Goal: Information Seeking & Learning: Check status

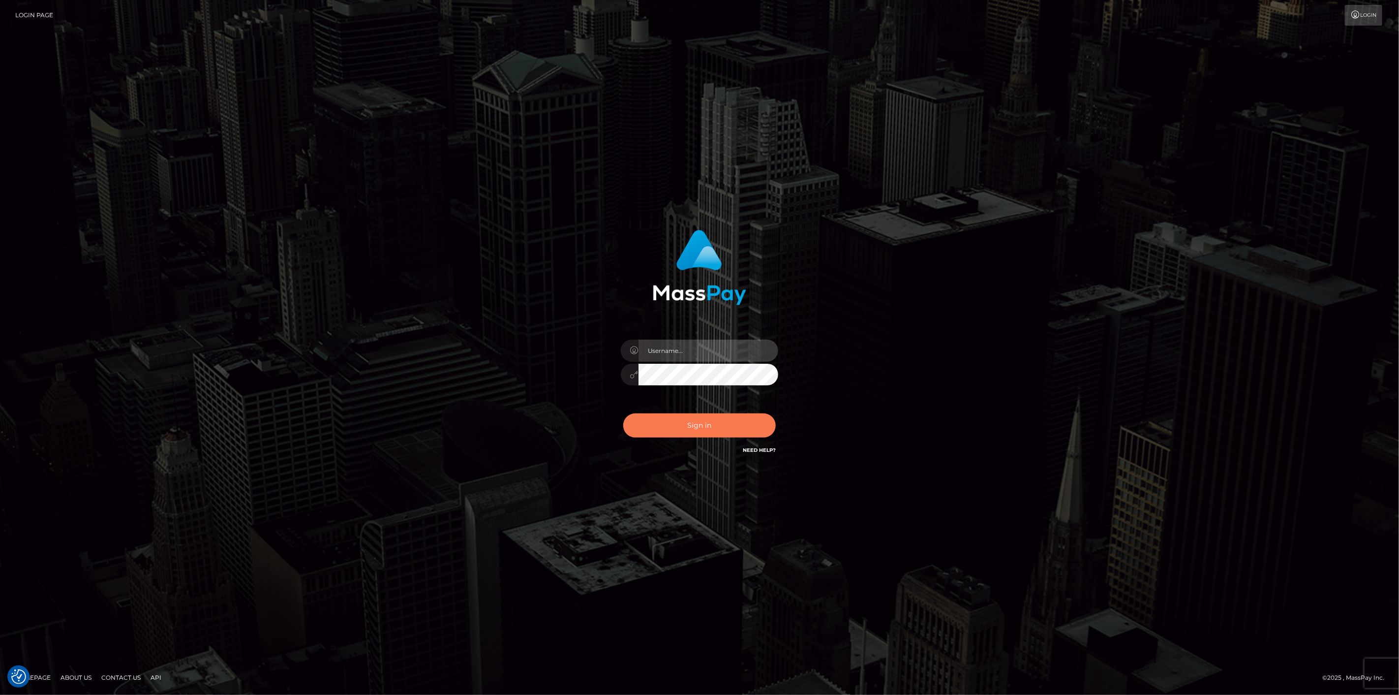
type input "scott.cm"
click at [659, 431] on button "Sign in" at bounding box center [699, 425] width 153 height 24
type input "scott.cm"
click at [676, 434] on button "Sign in" at bounding box center [699, 425] width 153 height 24
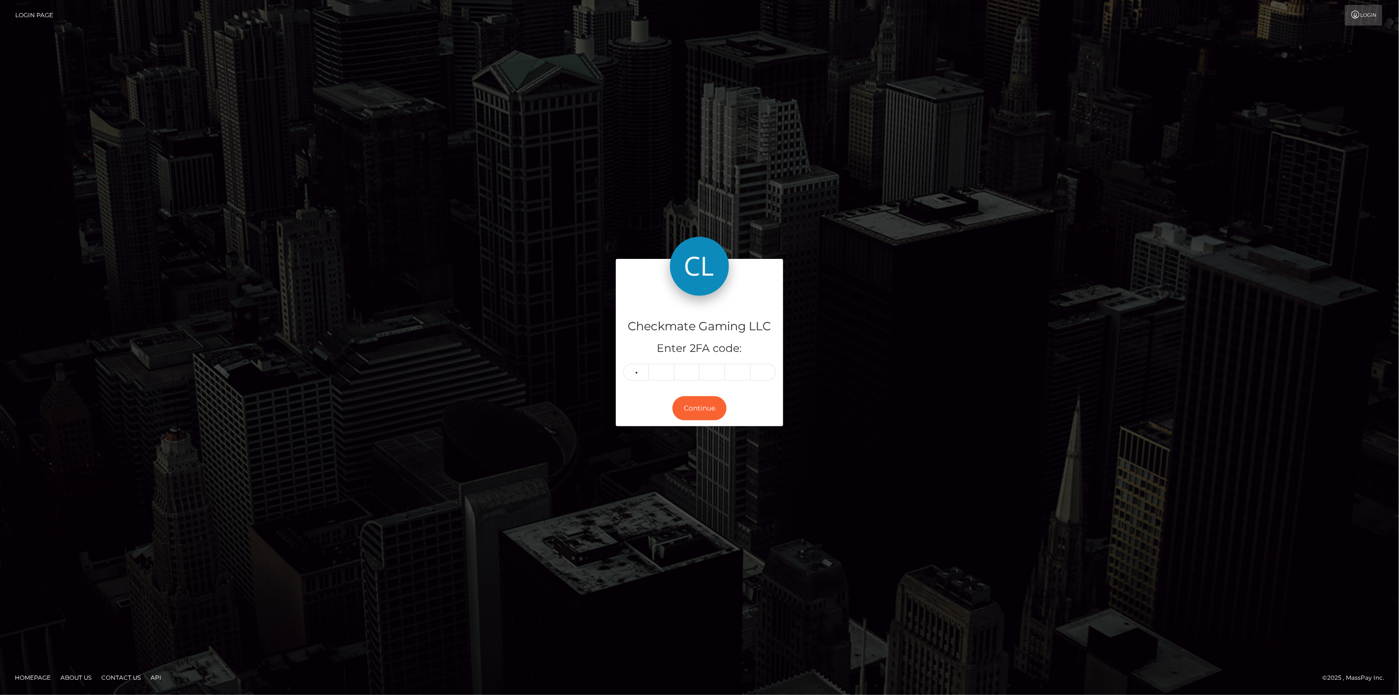
type input "3"
type input "2"
type input "0"
type input "8"
type input "4"
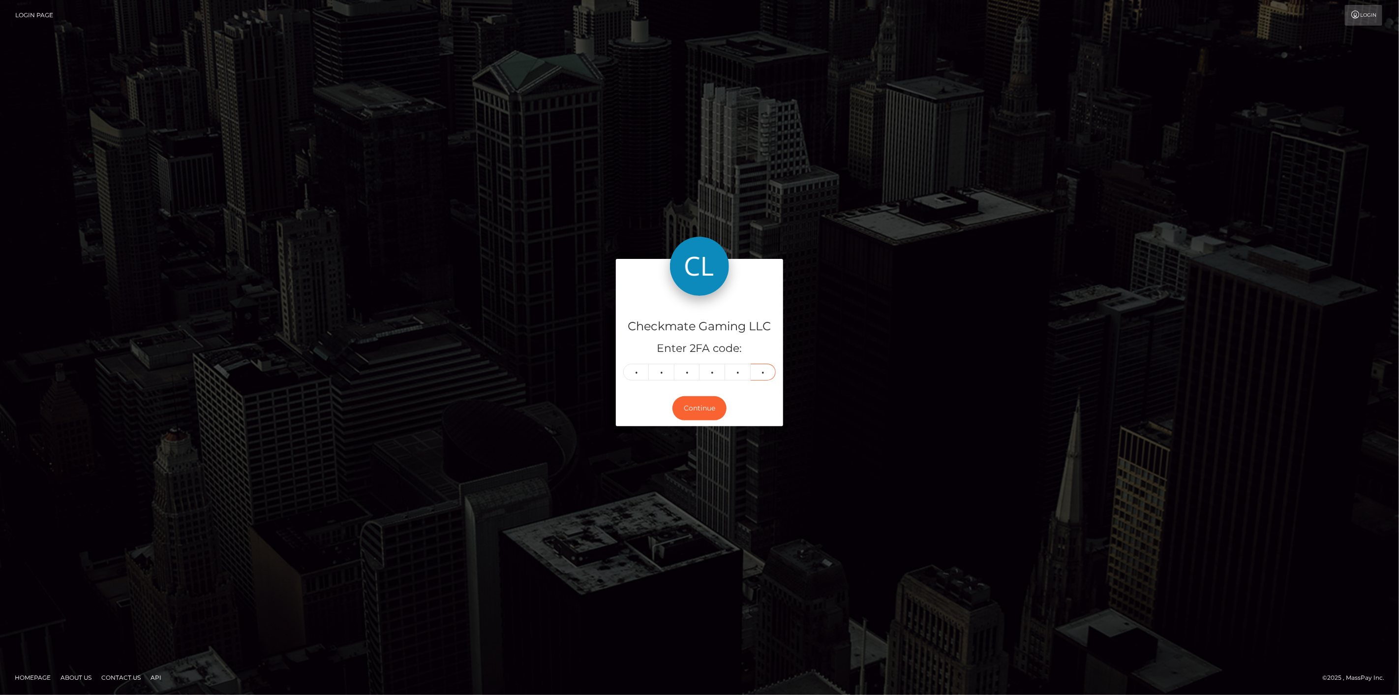
type input "7"
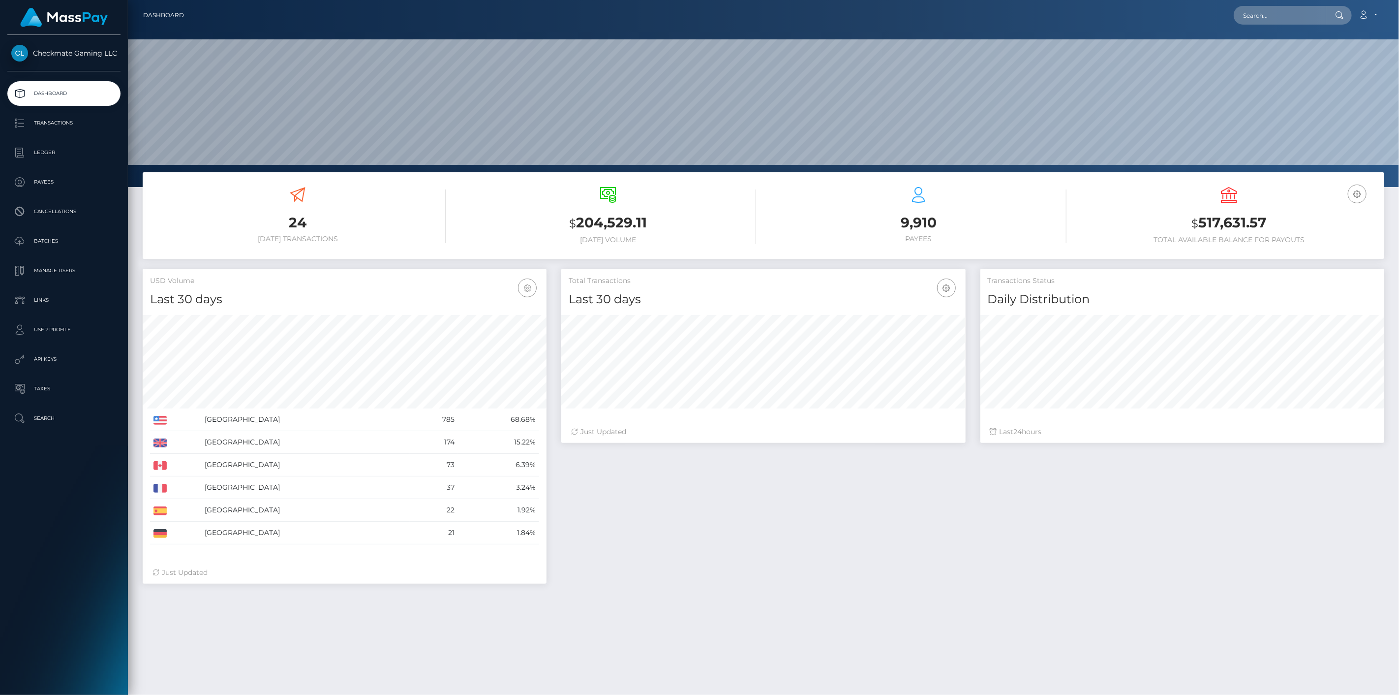
scroll to position [174, 404]
click at [51, 184] on p "Payees" at bounding box center [63, 182] width 105 height 15
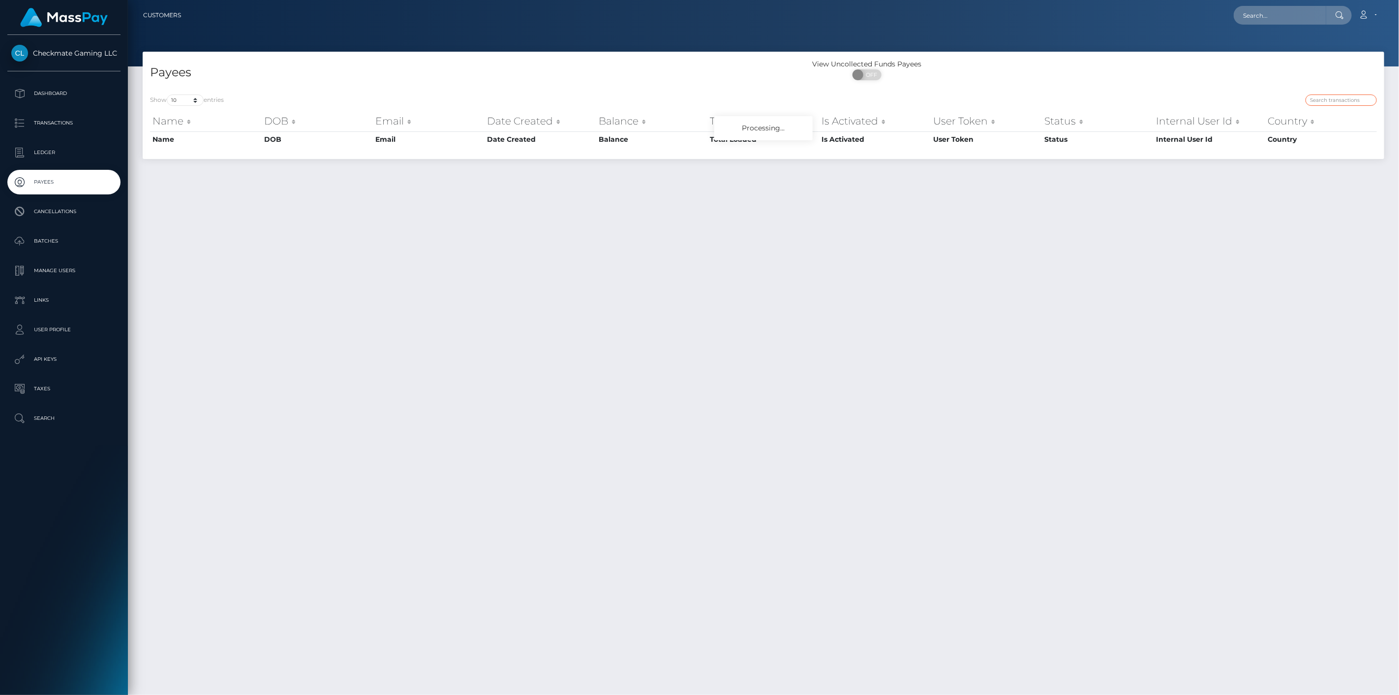
click at [1327, 101] on input "search" at bounding box center [1341, 99] width 71 height 11
paste input "24173"
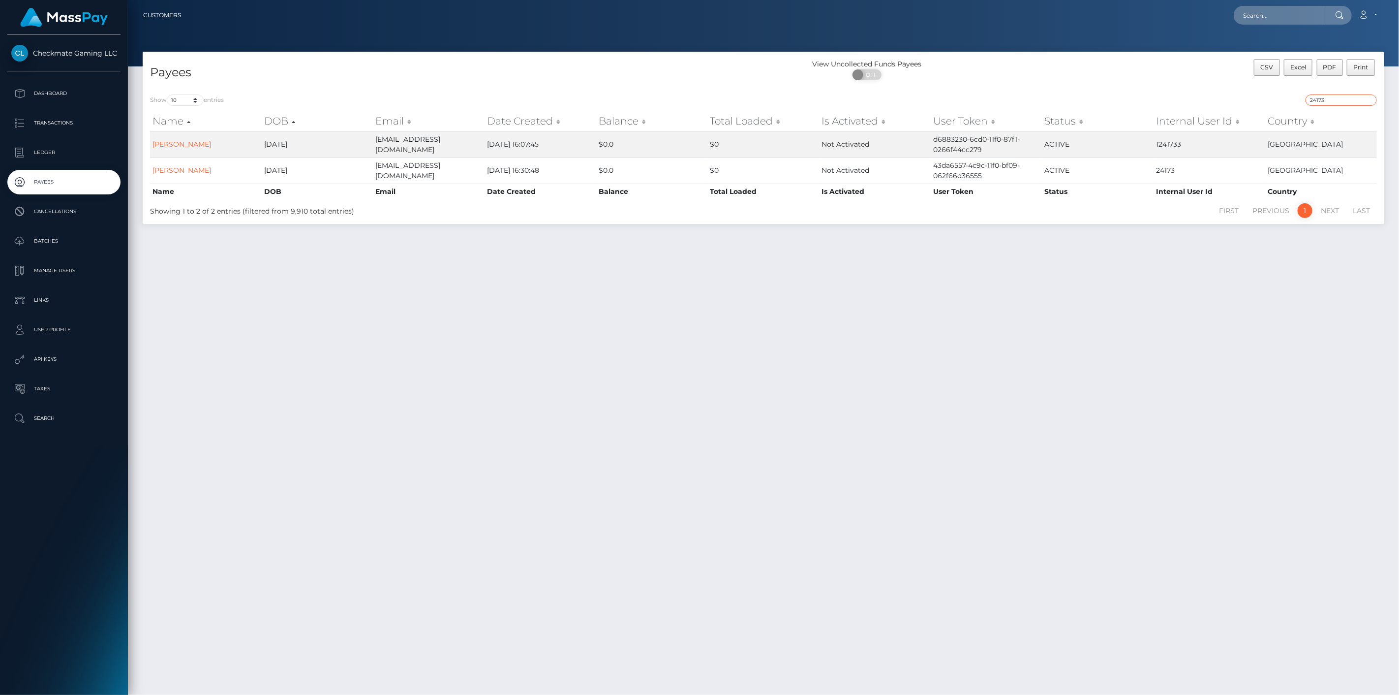
type input "24173"
click at [809, 281] on div "Payees View Uncollected Funds Payees ON OFF CSV Excel PDF Print Show 10 25 50 1…" at bounding box center [764, 369] width 1272 height 634
click at [166, 170] on link "Jon Scheifley" at bounding box center [182, 170] width 59 height 9
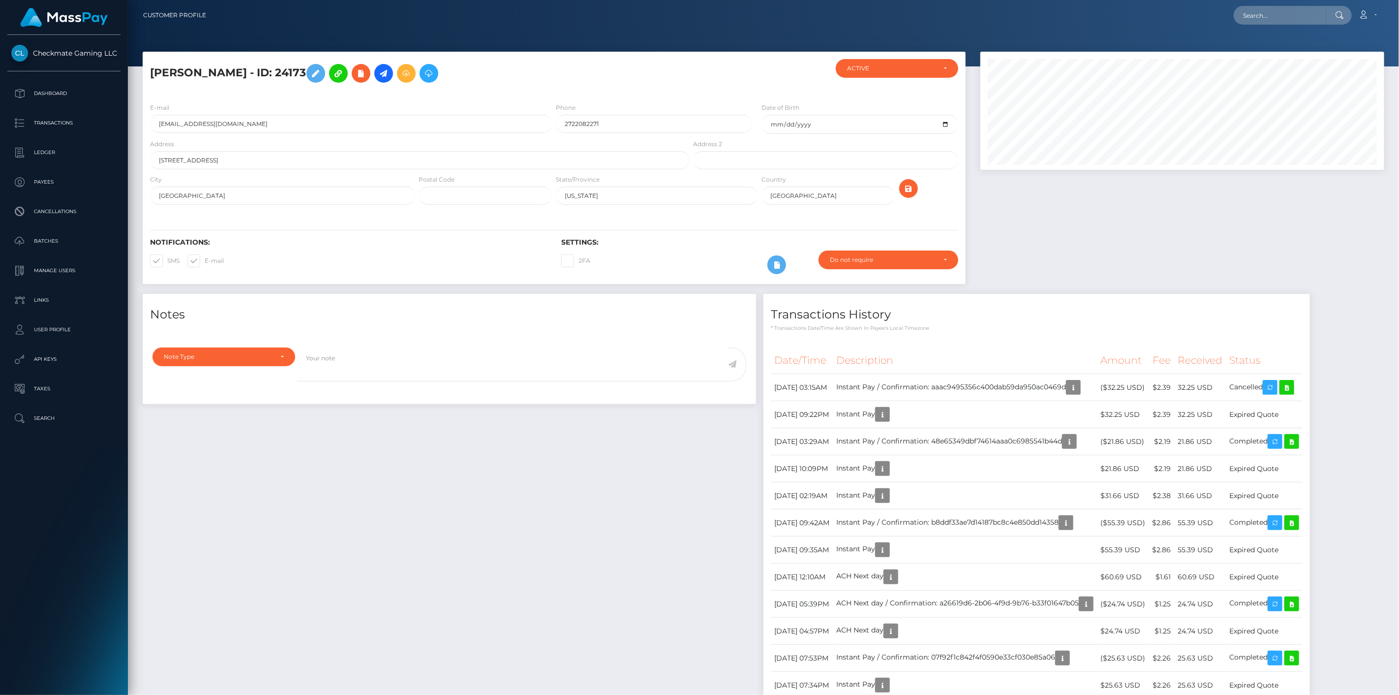
scroll to position [118, 404]
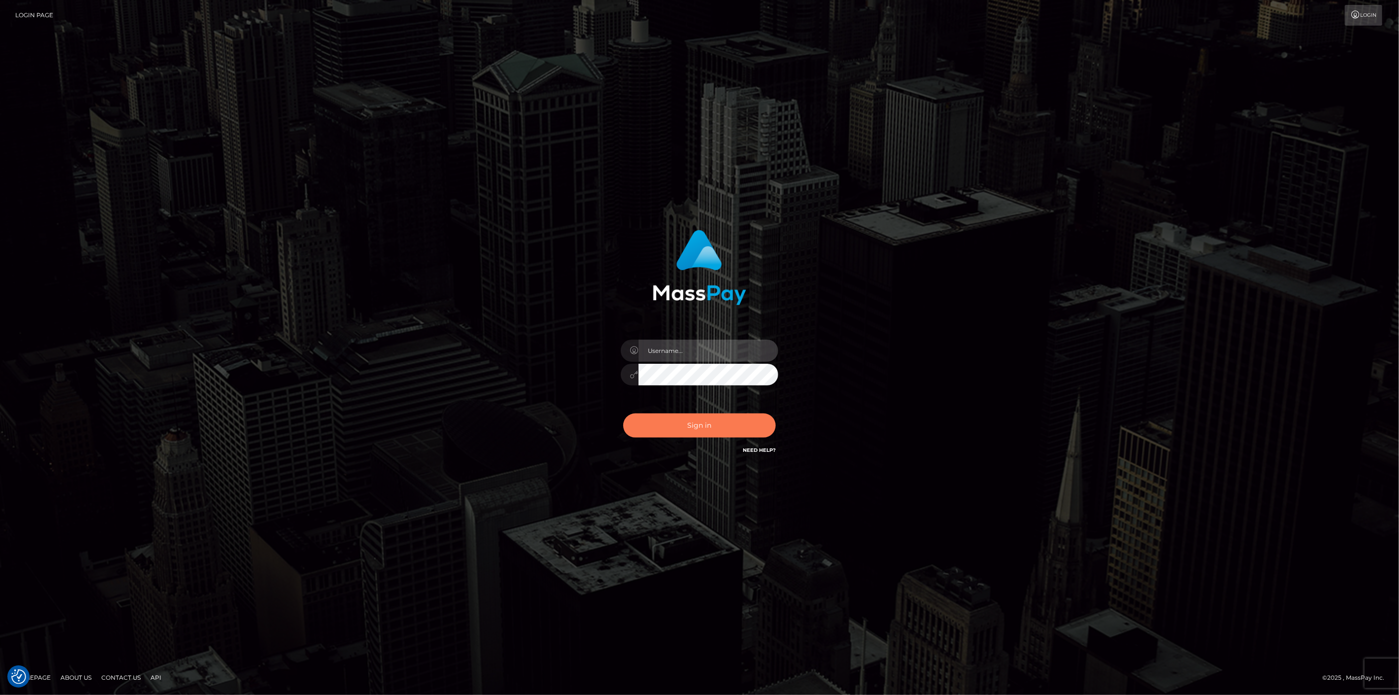
type input "scott.cm"
click at [661, 430] on button "Sign in" at bounding box center [699, 425] width 153 height 24
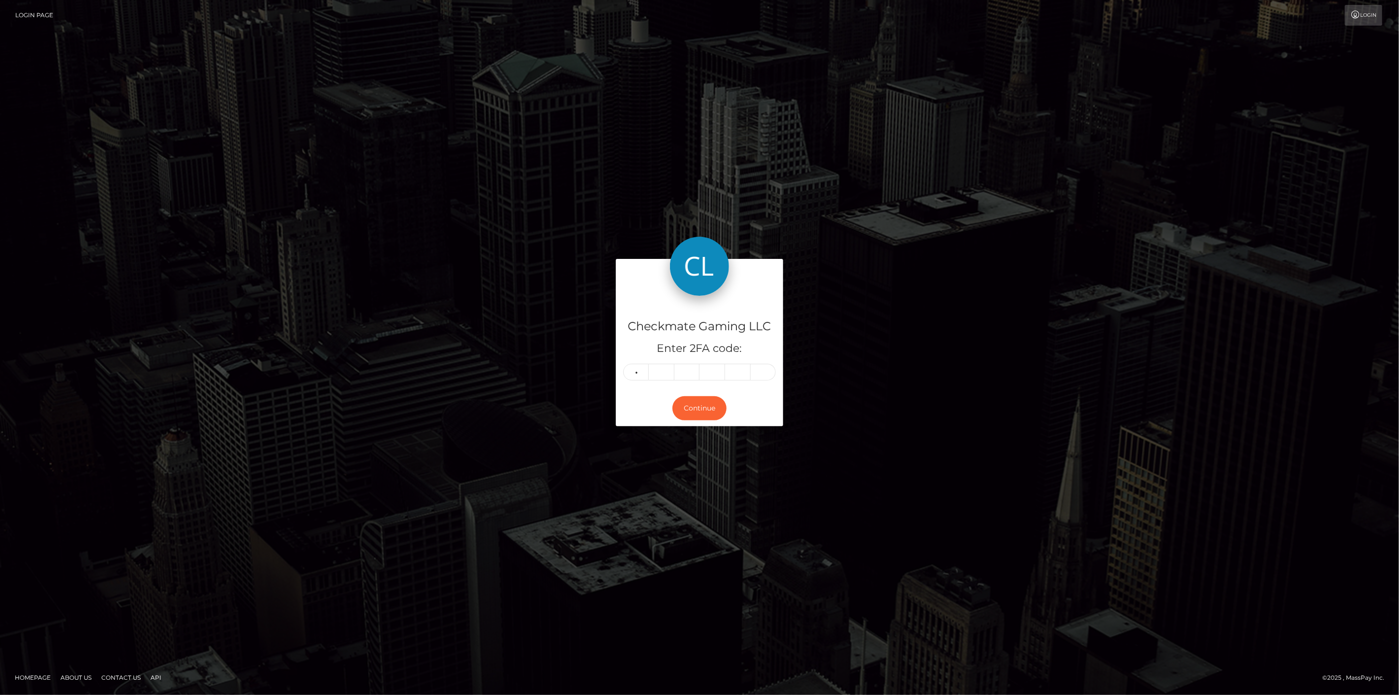
type input "8"
type input "2"
type input "5"
type input "8"
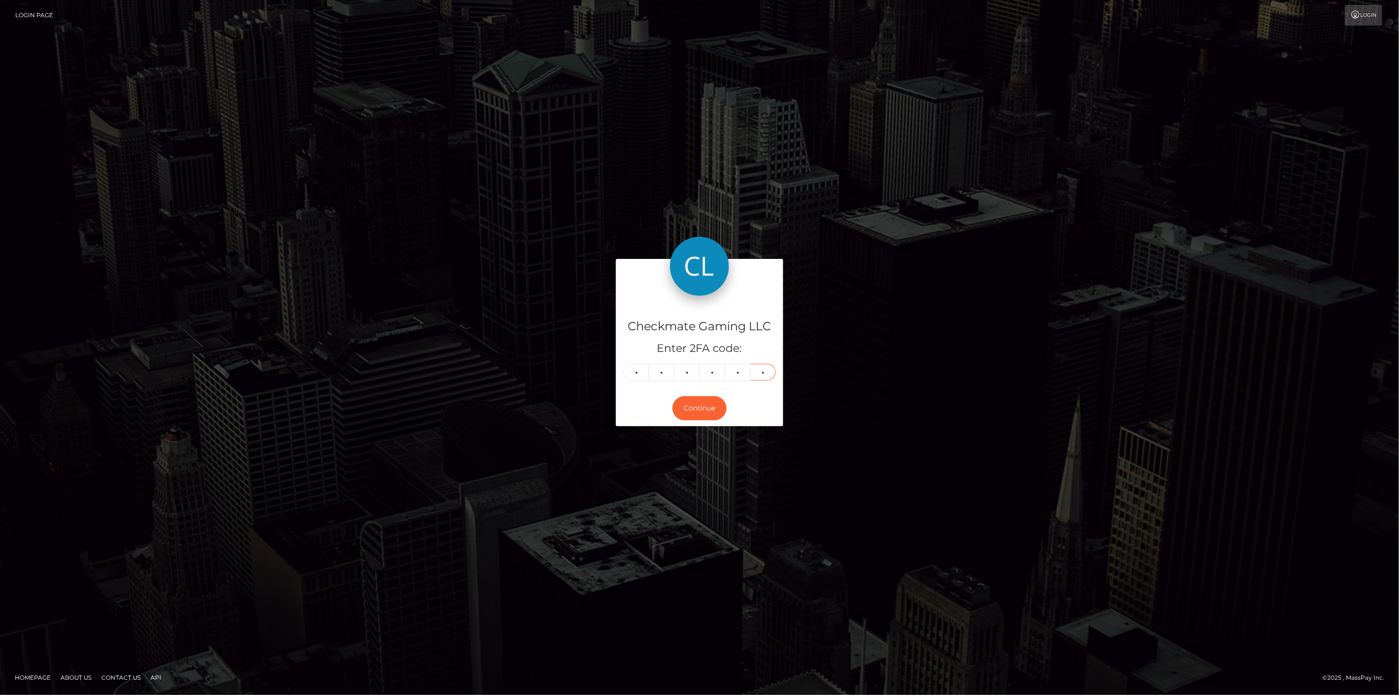
type input "1"
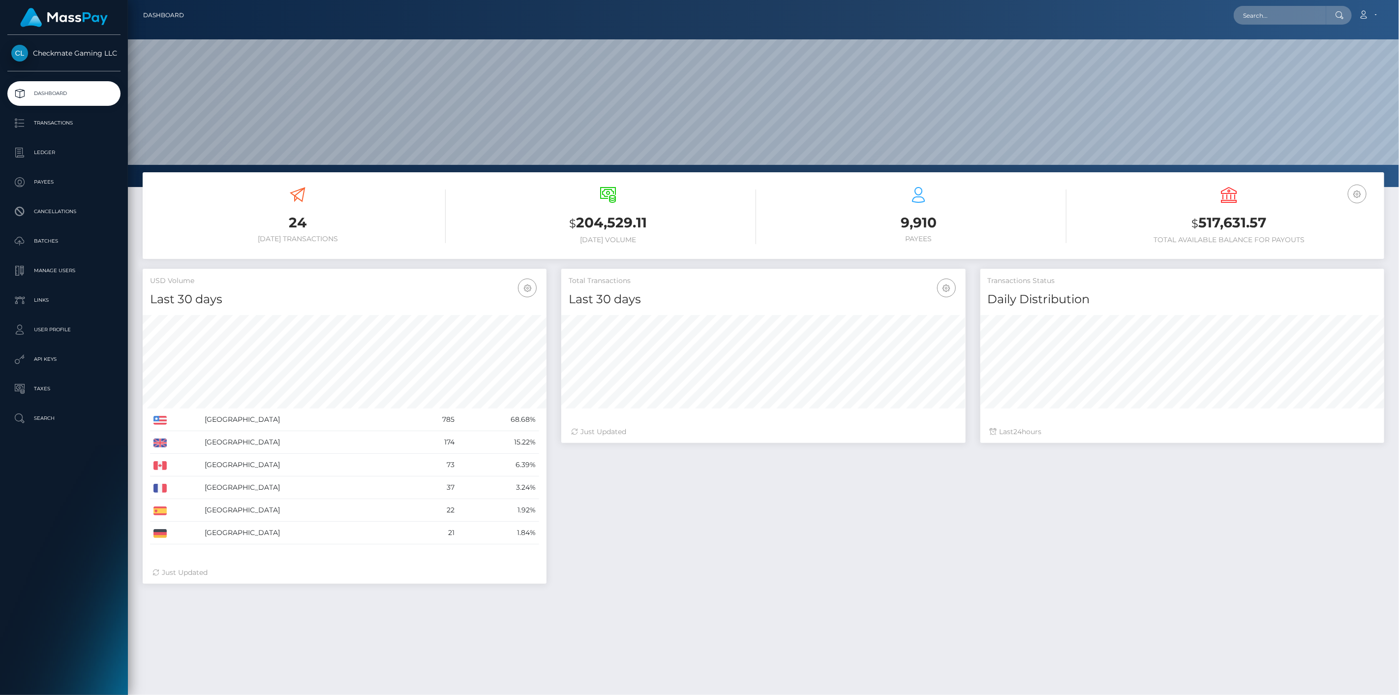
scroll to position [174, 404]
click at [67, 186] on p "Payees" at bounding box center [63, 182] width 105 height 15
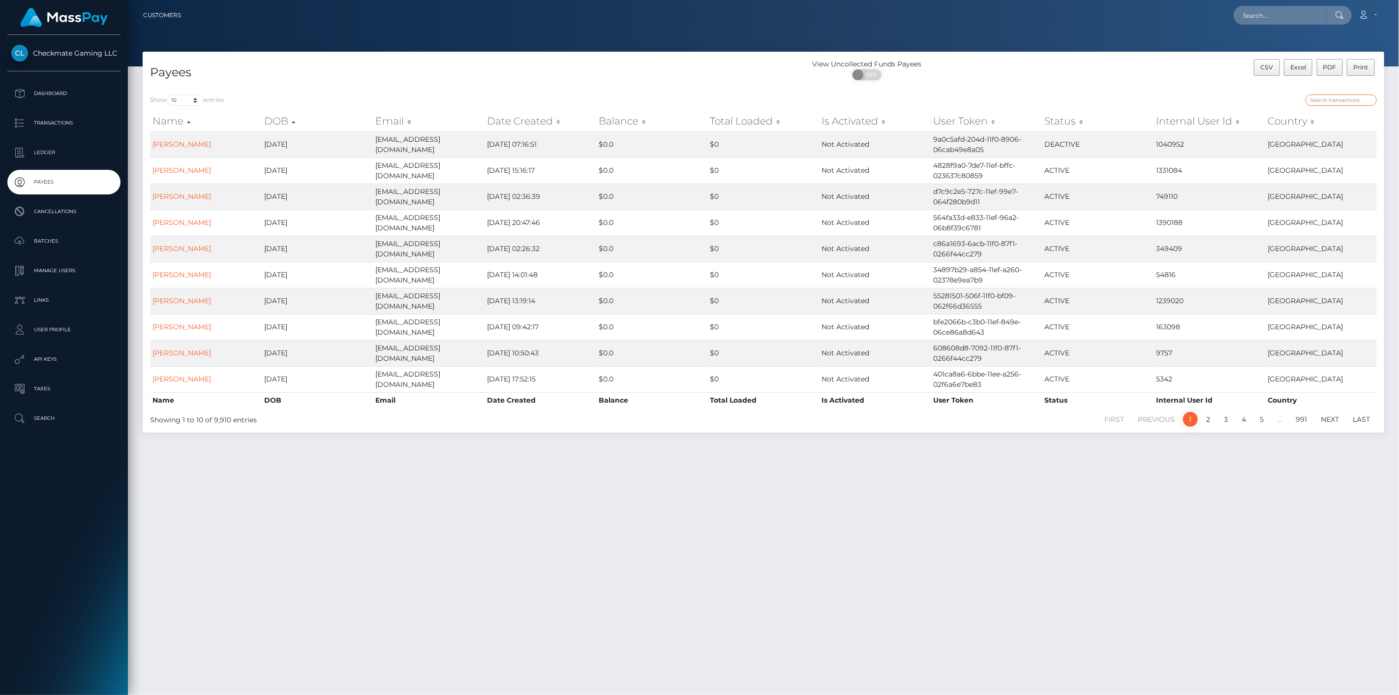
paste input "24173"
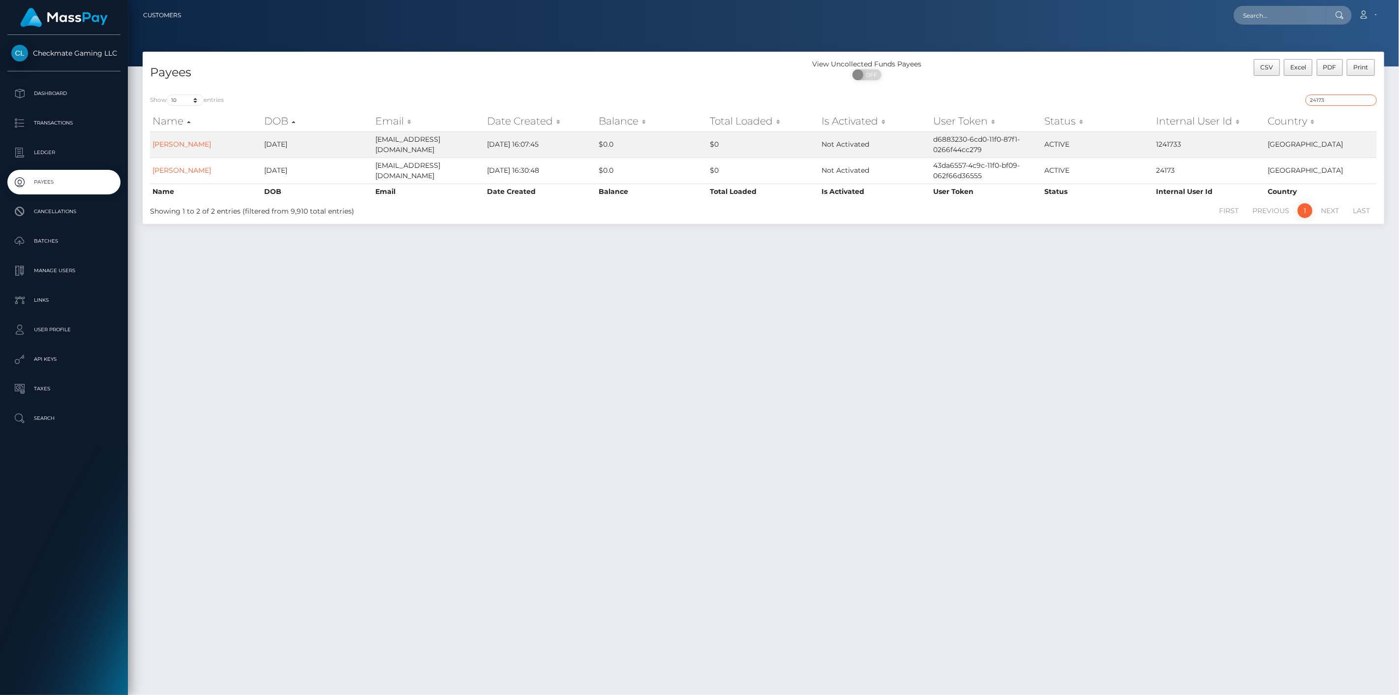
type input "24173"
click at [536, 218] on div "Show 10 25 50 100 250 entries 24173 Name DOB Email Date Created Balance Total L…" at bounding box center [764, 155] width 1242 height 137
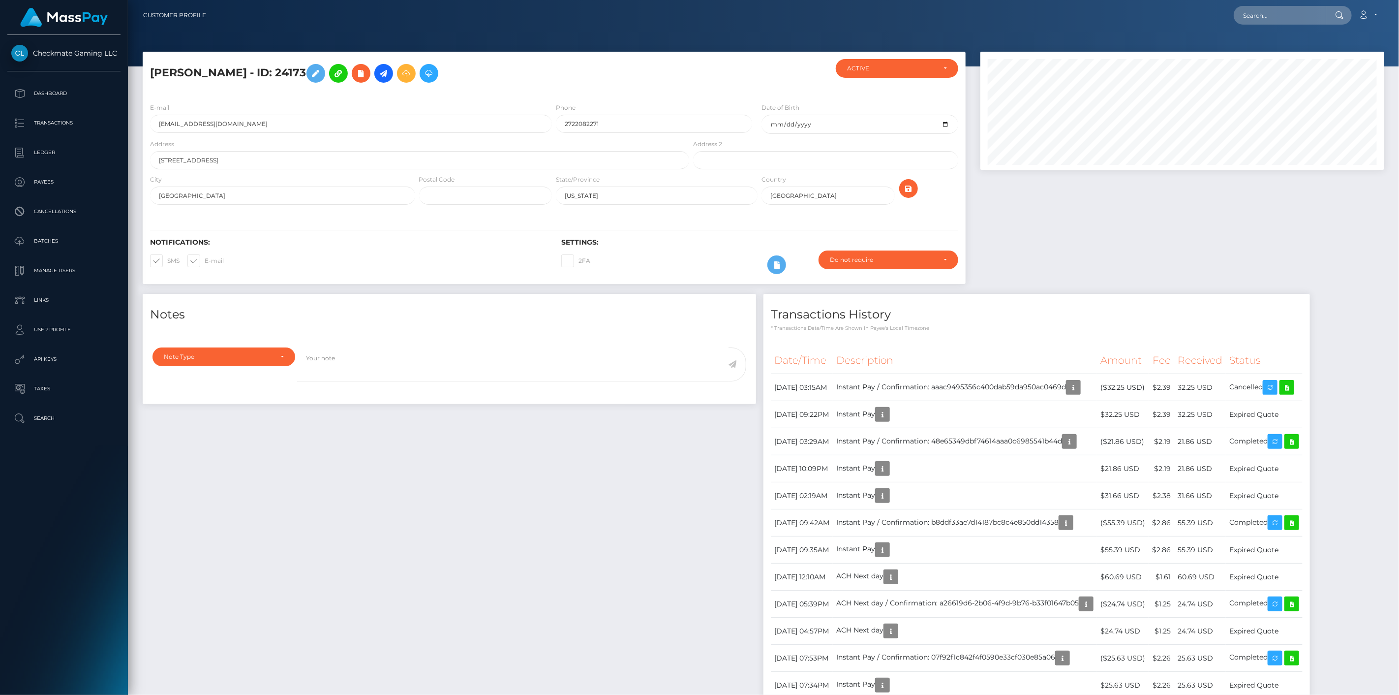
scroll to position [118, 404]
click at [1032, 345] on div "Date/Time Description Amount Fee Received Status" at bounding box center [1037, 528] width 547 height 376
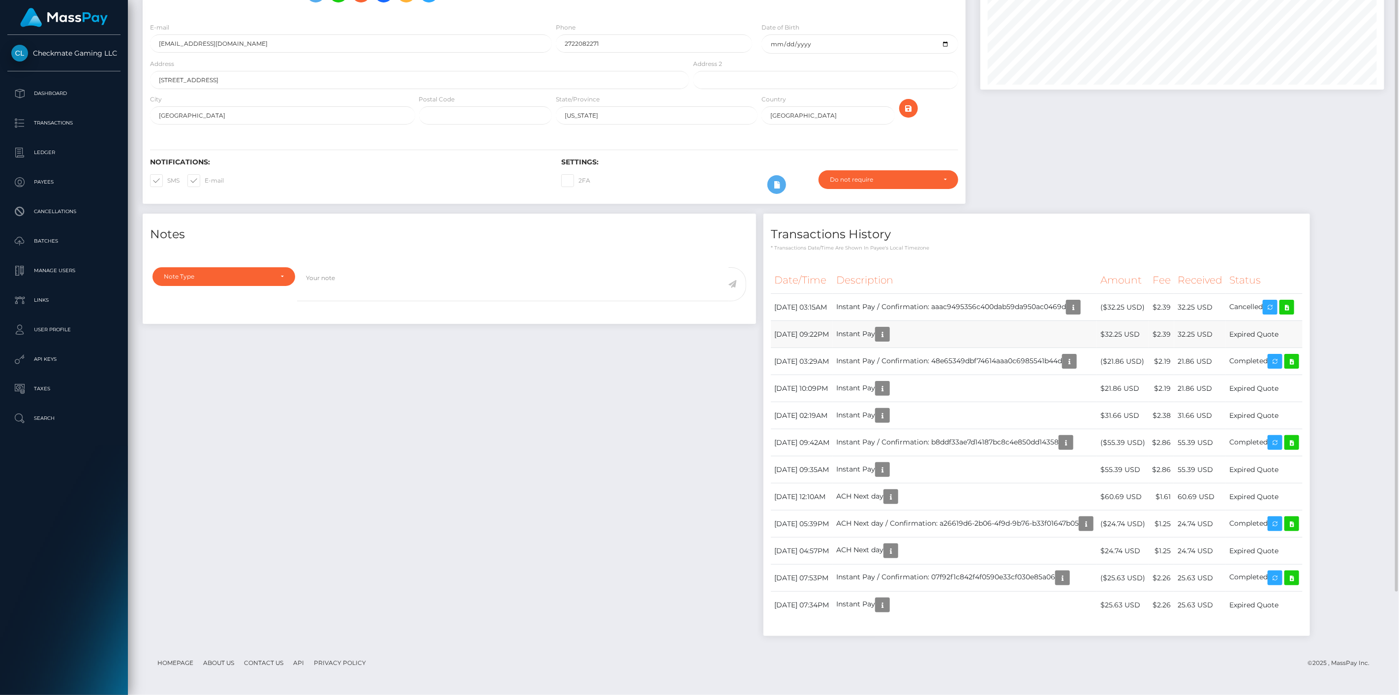
scroll to position [0, 0]
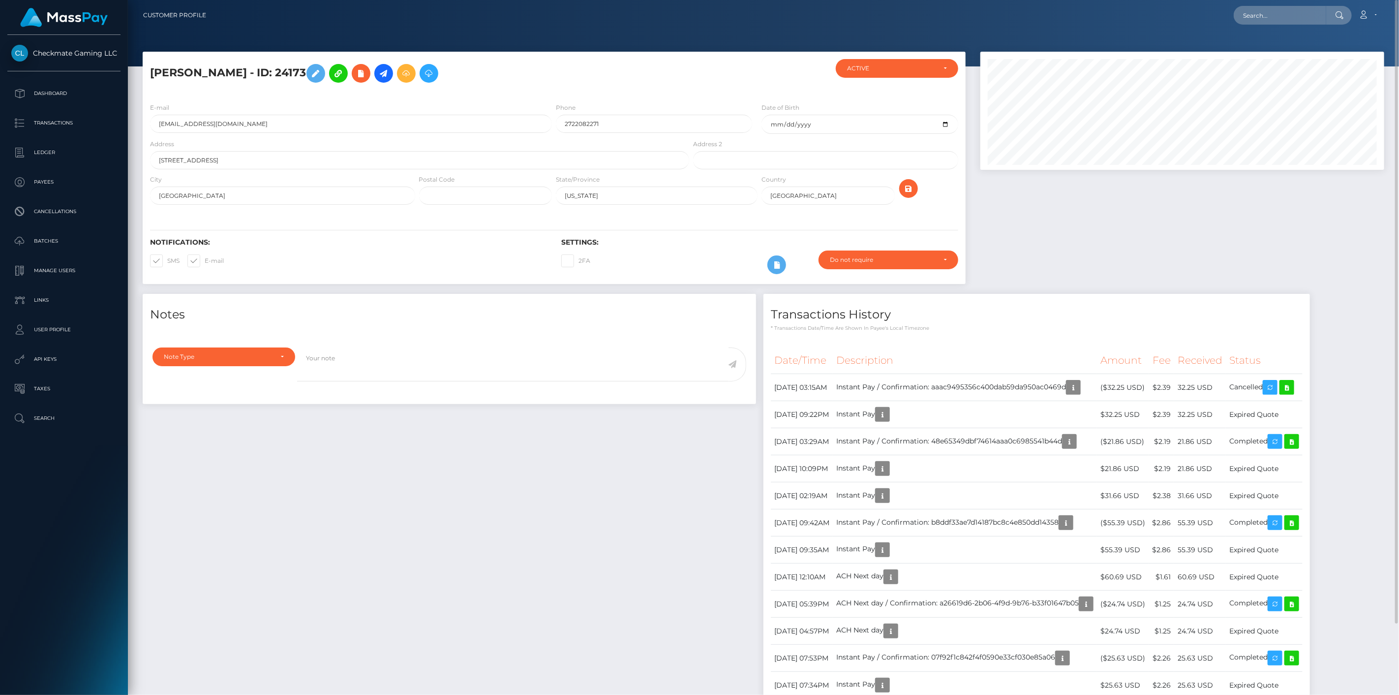
drag, startPoint x: 283, startPoint y: 70, endPoint x: 148, endPoint y: 73, distance: 135.8
click at [148, 73] on div "Jon Scheifley - ID: 24173" at bounding box center [417, 77] width 549 height 36
drag, startPoint x: 154, startPoint y: 75, endPoint x: 282, endPoint y: 69, distance: 128.6
click at [282, 69] on h5 "Jon Scheifley - ID: 24173" at bounding box center [417, 73] width 534 height 29
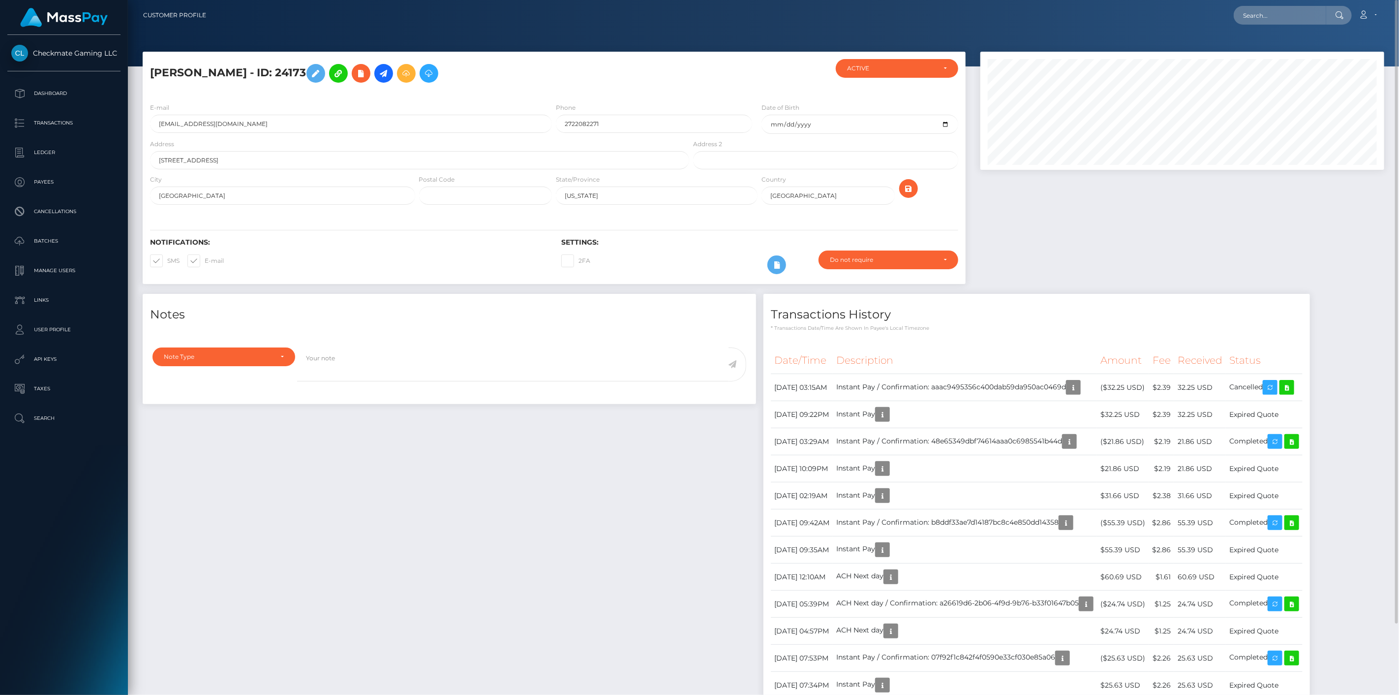
click at [276, 65] on h5 "Jon Scheifley - ID: 24173" at bounding box center [417, 73] width 534 height 29
drag, startPoint x: 283, startPoint y: 73, endPoint x: 150, endPoint y: 74, distance: 133.4
click at [150, 74] on h5 "Jon Scheifley - ID: 24173" at bounding box center [417, 73] width 534 height 29
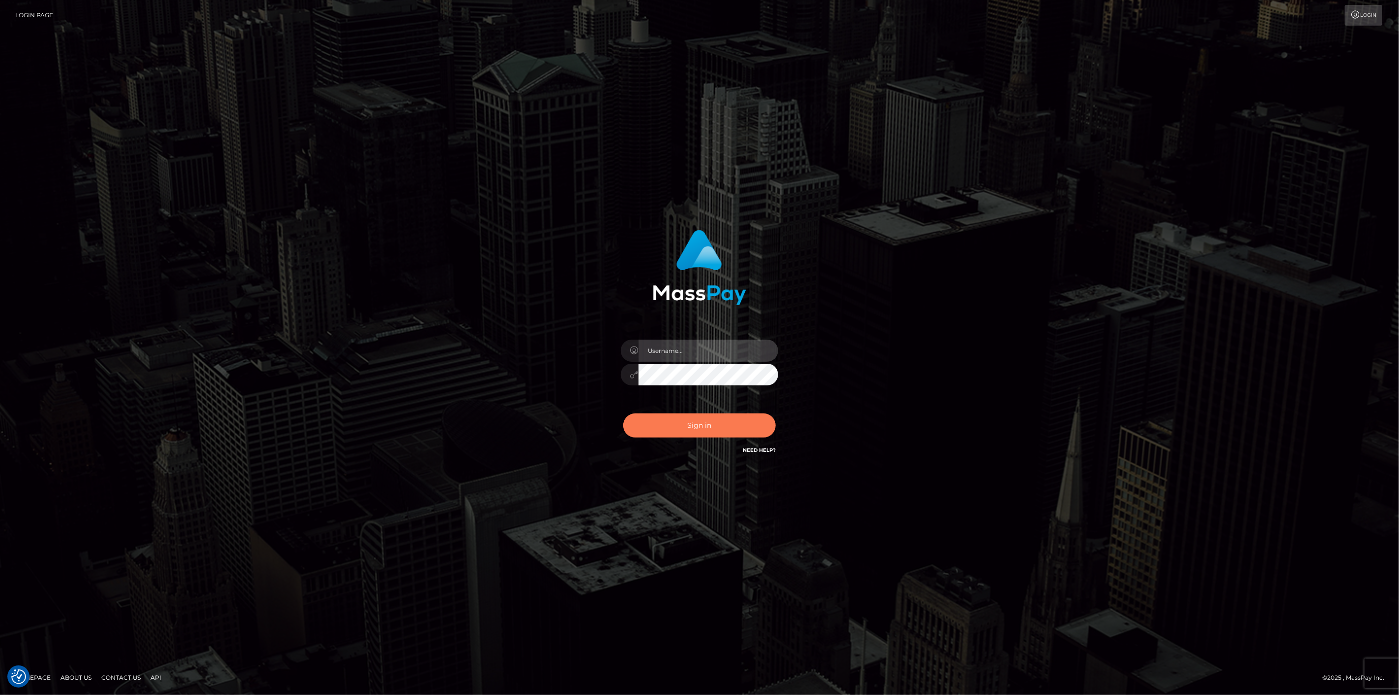
type input "[DOMAIN_NAME]"
click at [658, 425] on button "Sign in" at bounding box center [699, 425] width 153 height 24
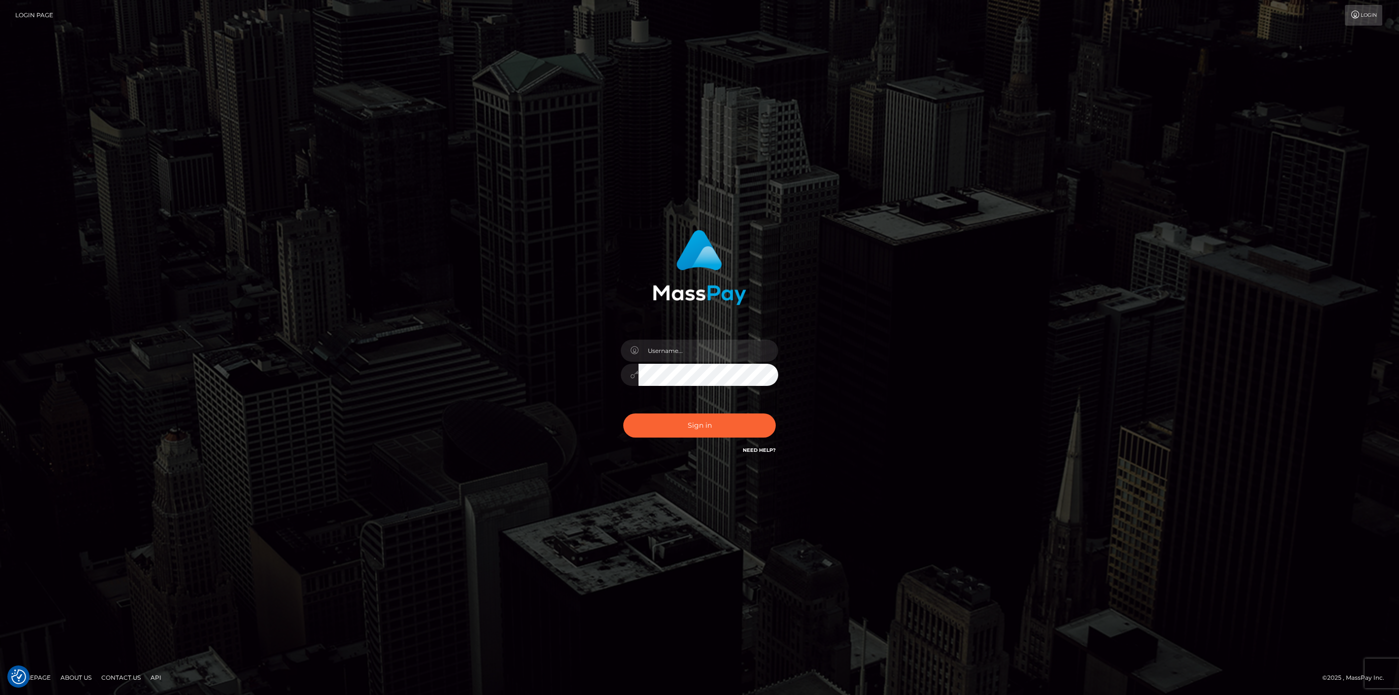
checkbox input "true"
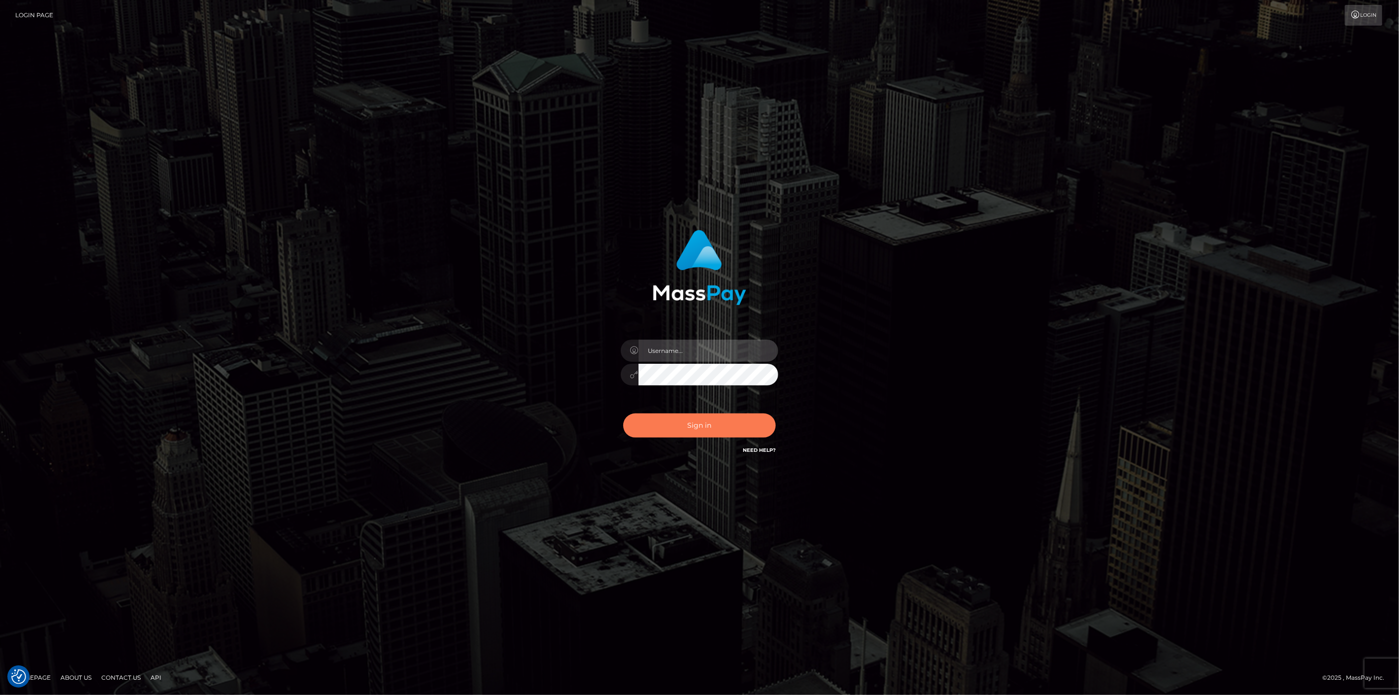
type input "[DOMAIN_NAME]"
click at [655, 424] on button "Sign in" at bounding box center [699, 425] width 153 height 24
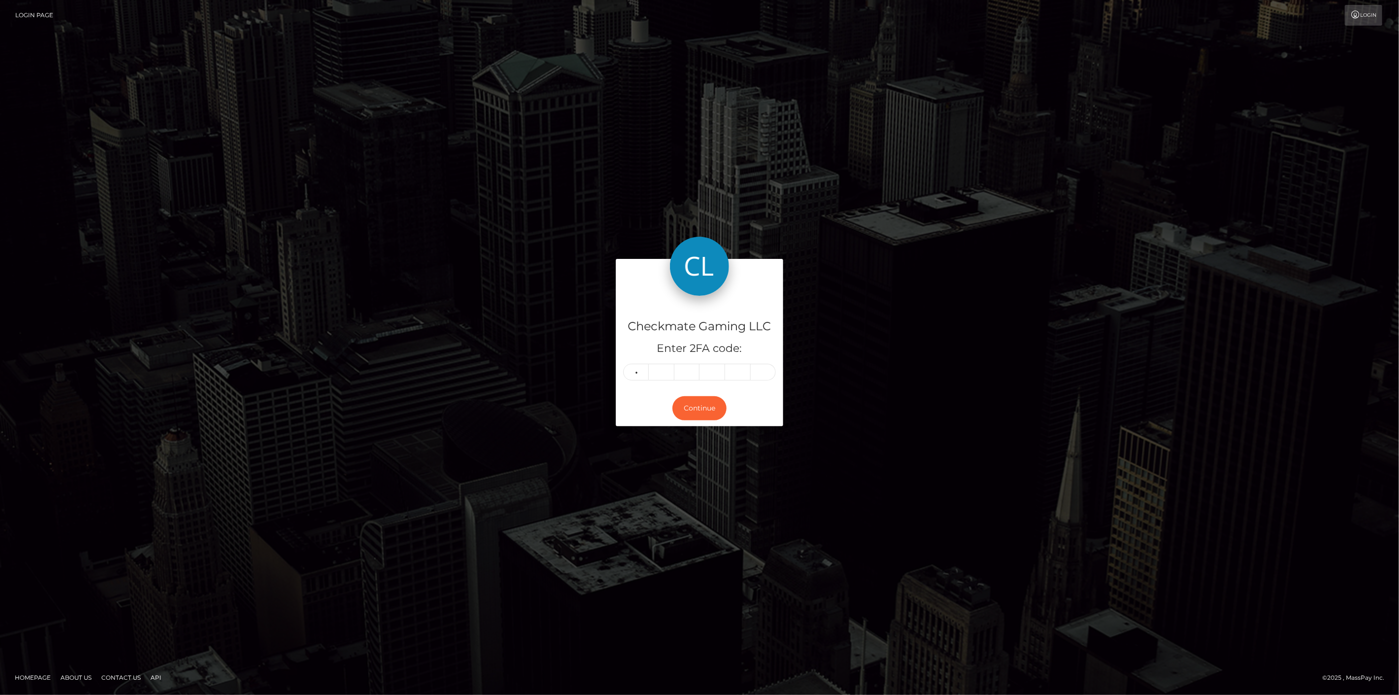
type input "2"
type input "0"
type input "1"
type input "9"
type input "1"
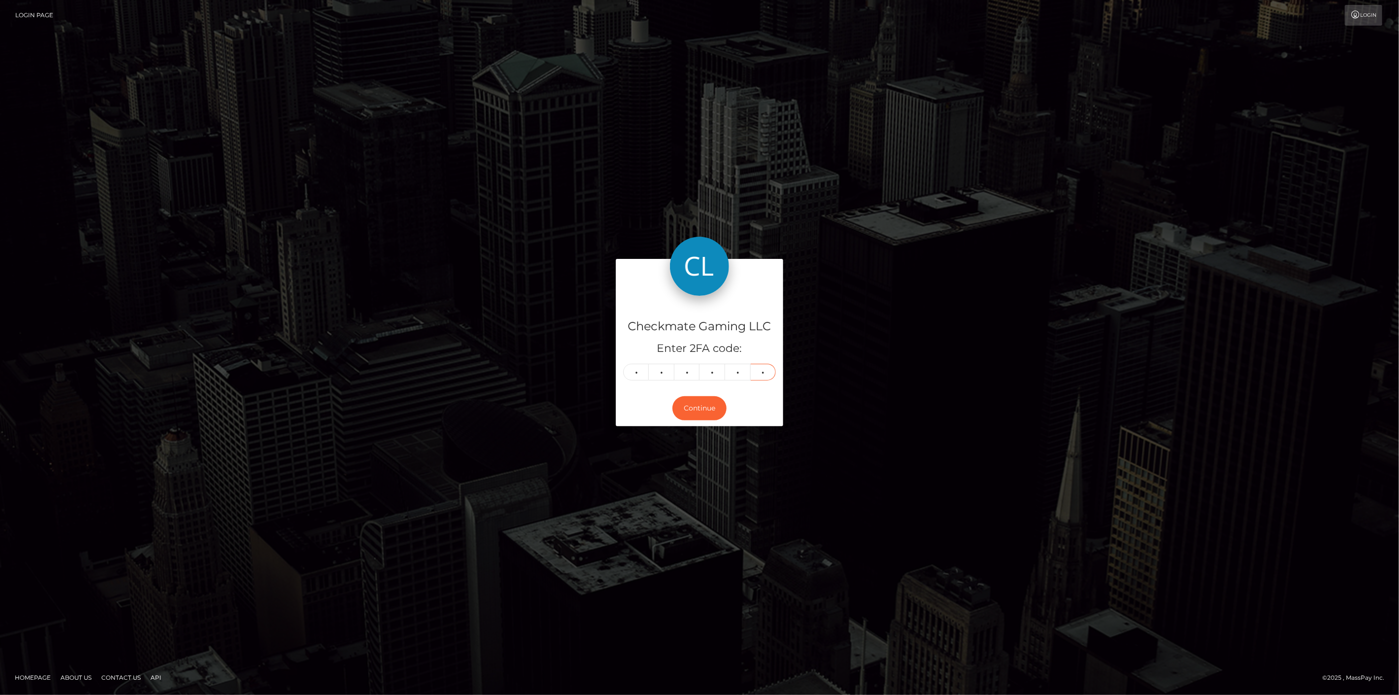
type input "0"
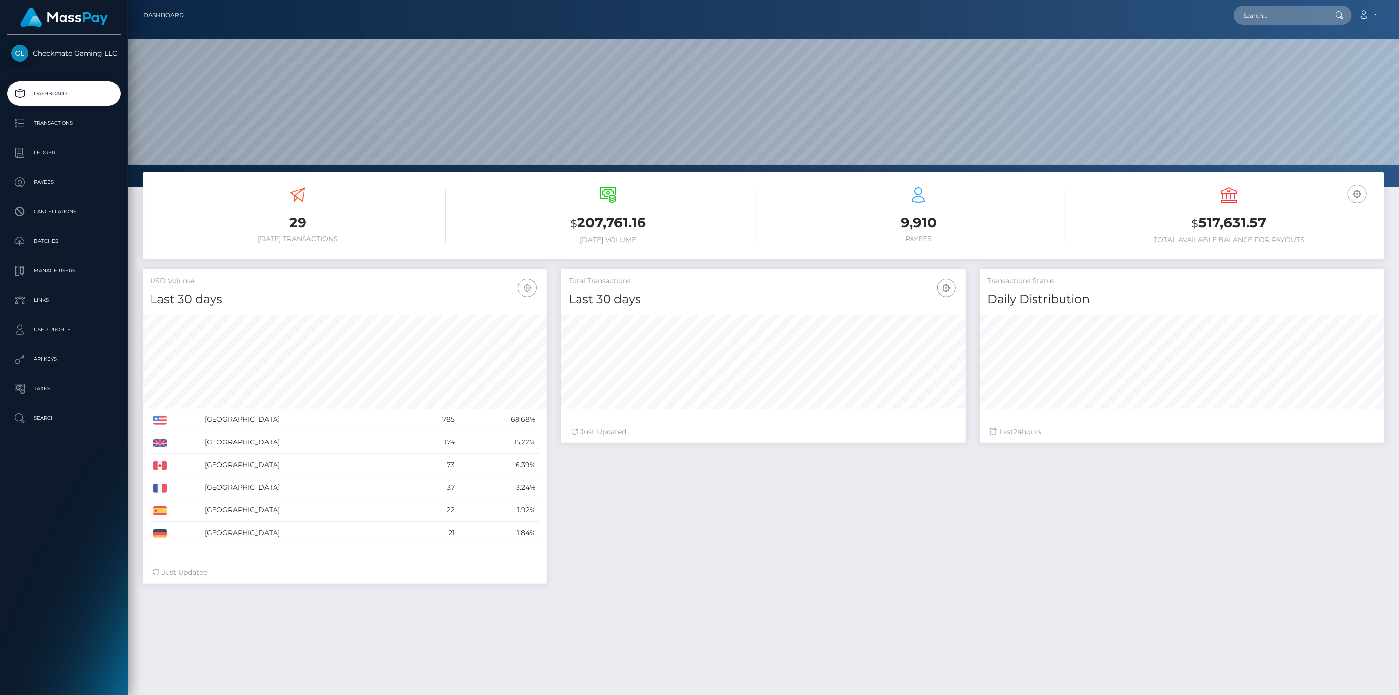
scroll to position [174, 404]
click at [63, 184] on p "Payees" at bounding box center [63, 182] width 105 height 15
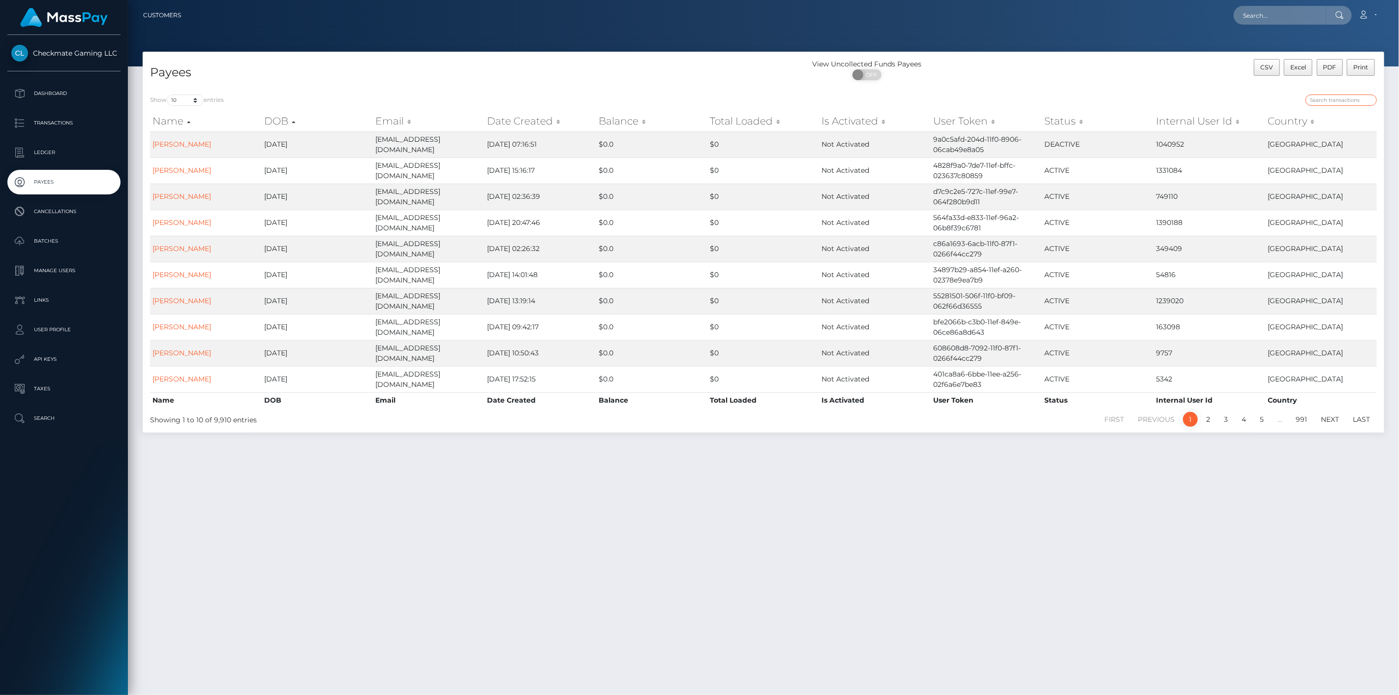
click at [1341, 105] on input "search" at bounding box center [1341, 99] width 71 height 11
paste input "40447"
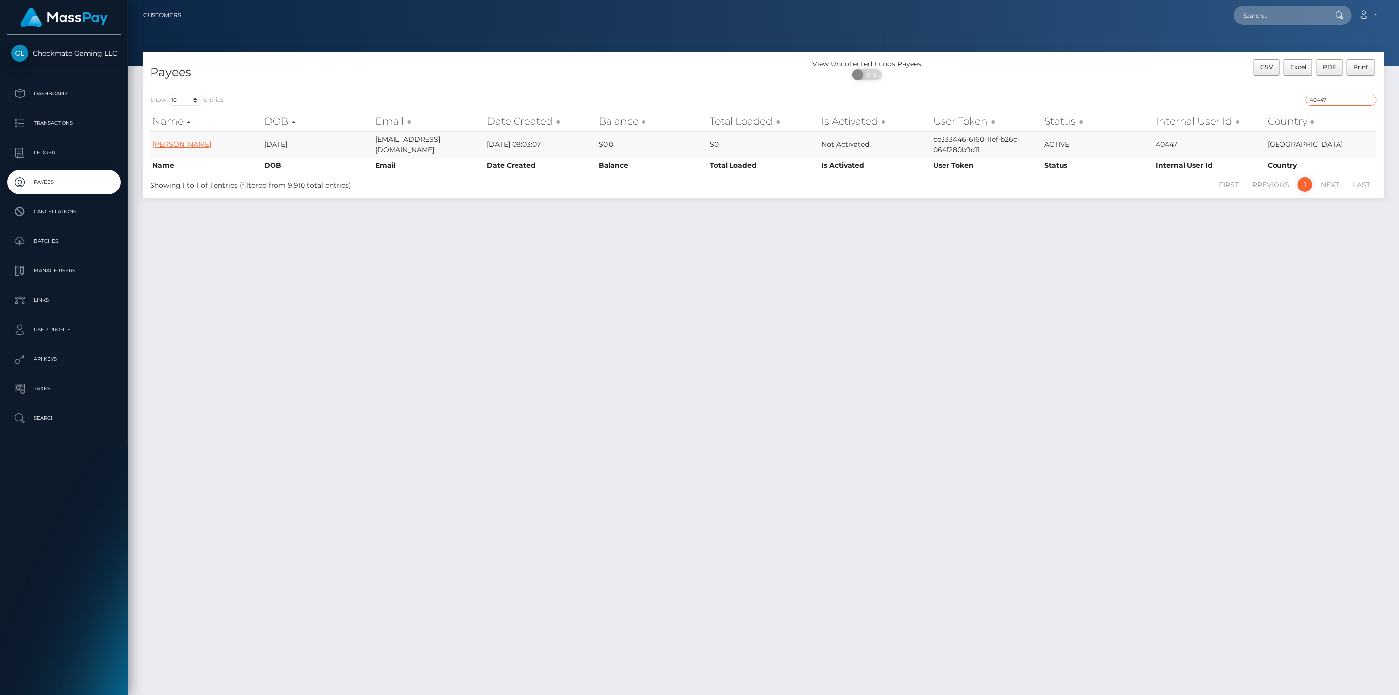
type input "40447"
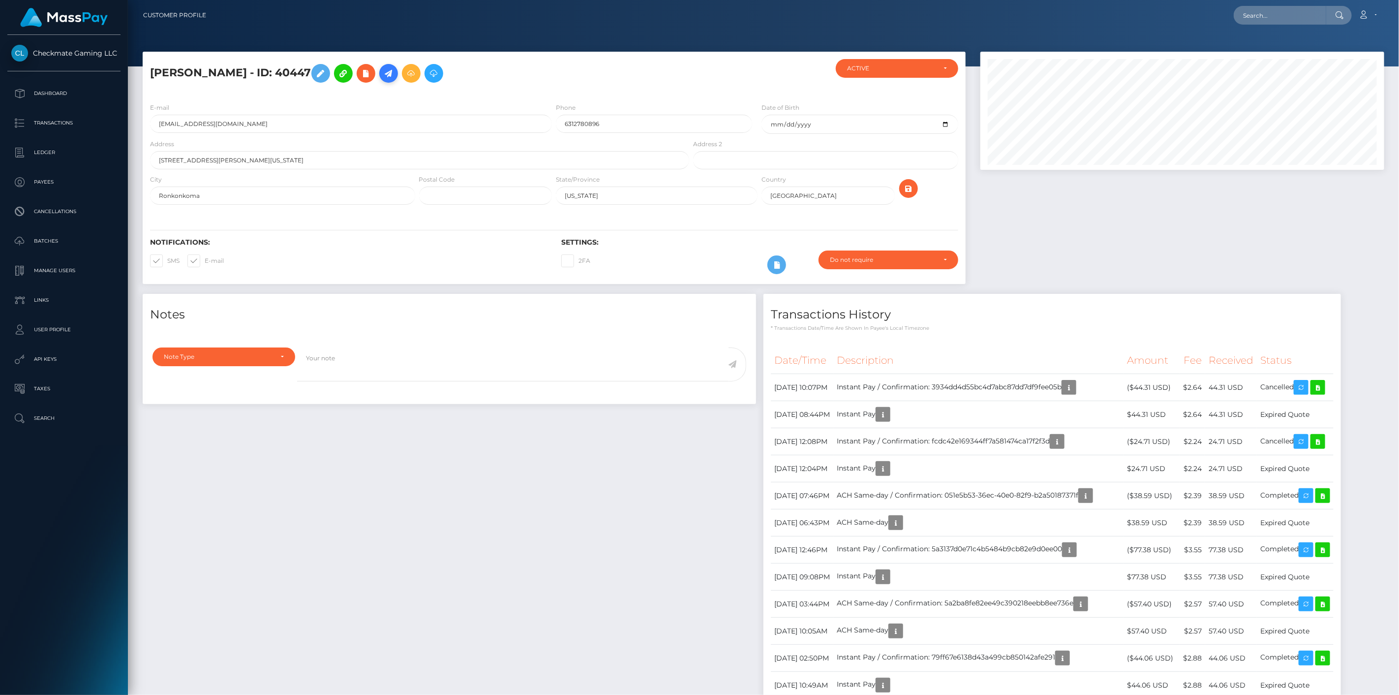
scroll to position [118, 404]
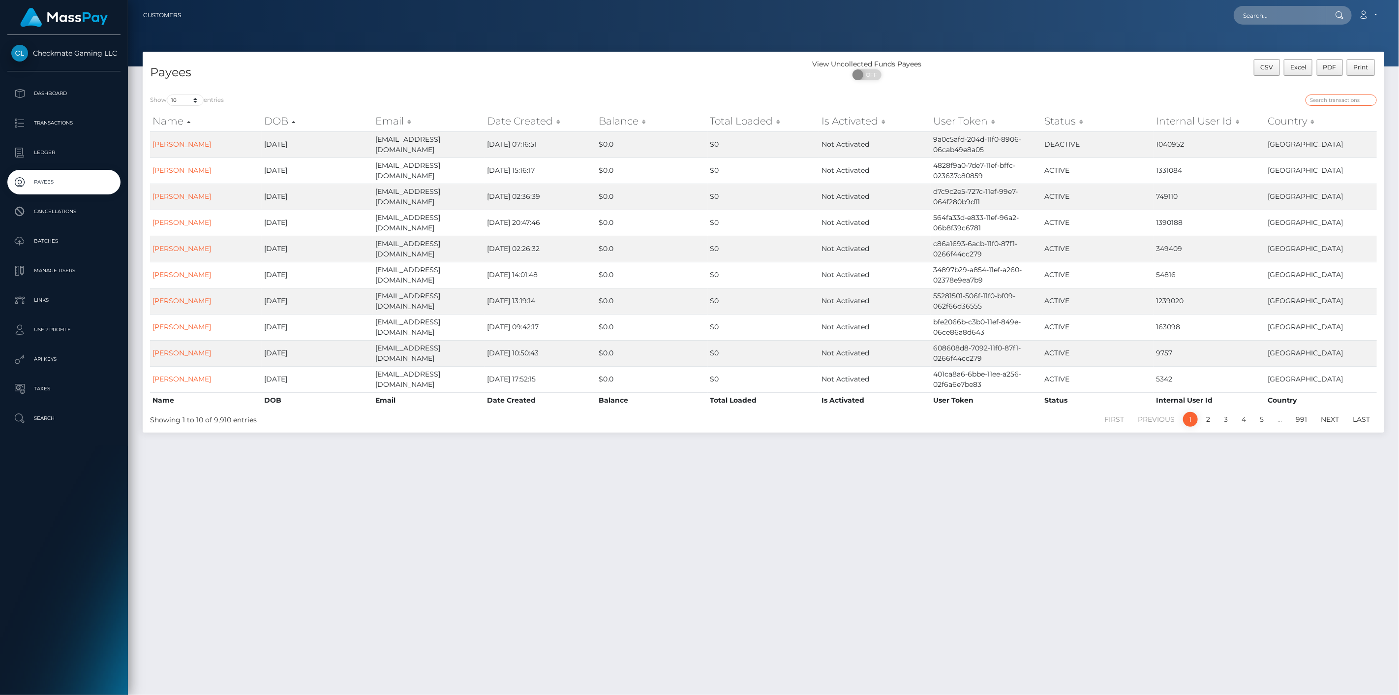
click at [1331, 105] on input "search" at bounding box center [1341, 99] width 71 height 11
paste input "1419149"
type input "1419149"
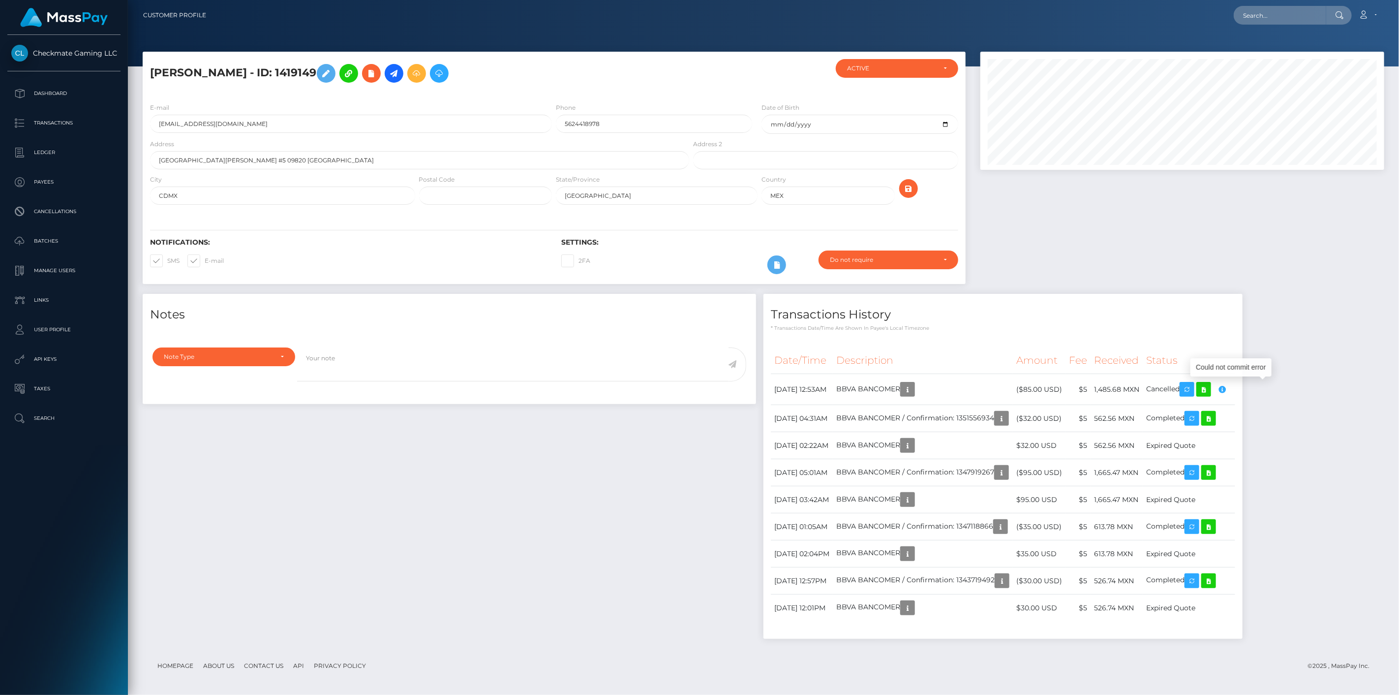
scroll to position [118, 404]
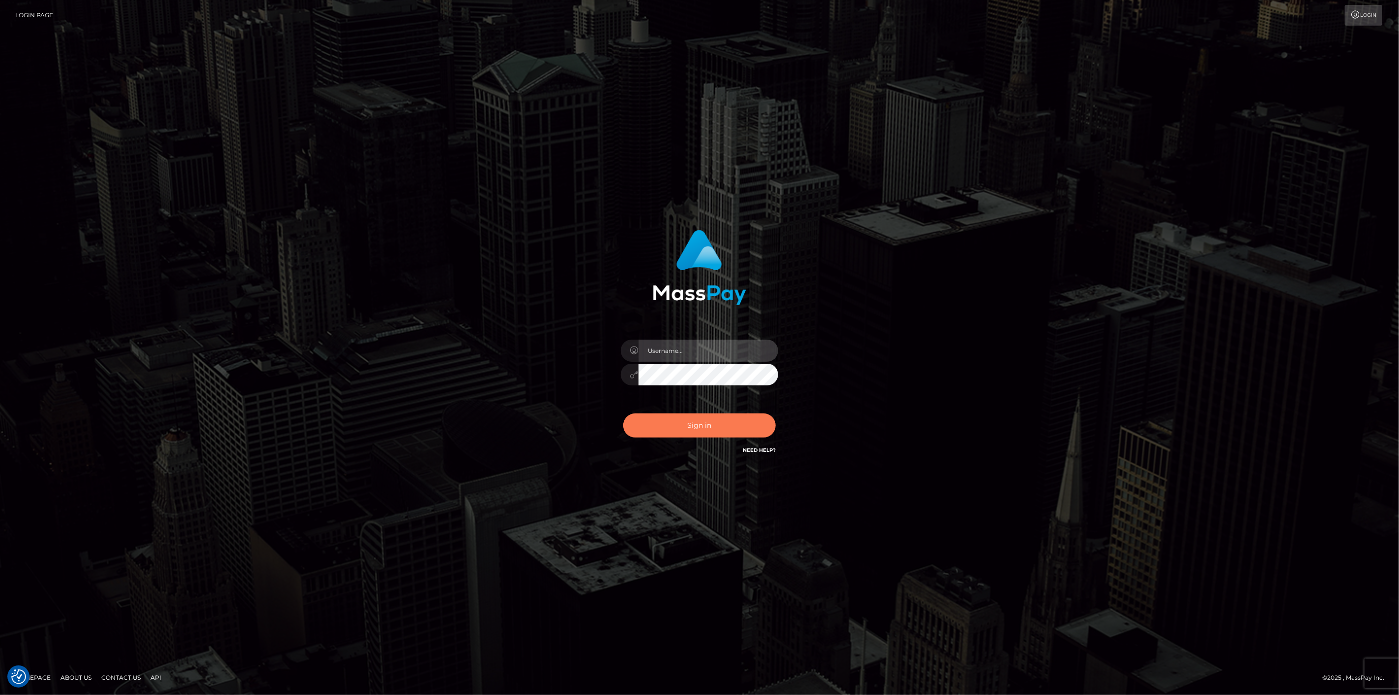
type input "scott.cm"
click at [671, 424] on button "Sign in" at bounding box center [699, 425] width 153 height 24
type input "[DOMAIN_NAME]"
click at [734, 422] on button "Sign in" at bounding box center [699, 425] width 153 height 24
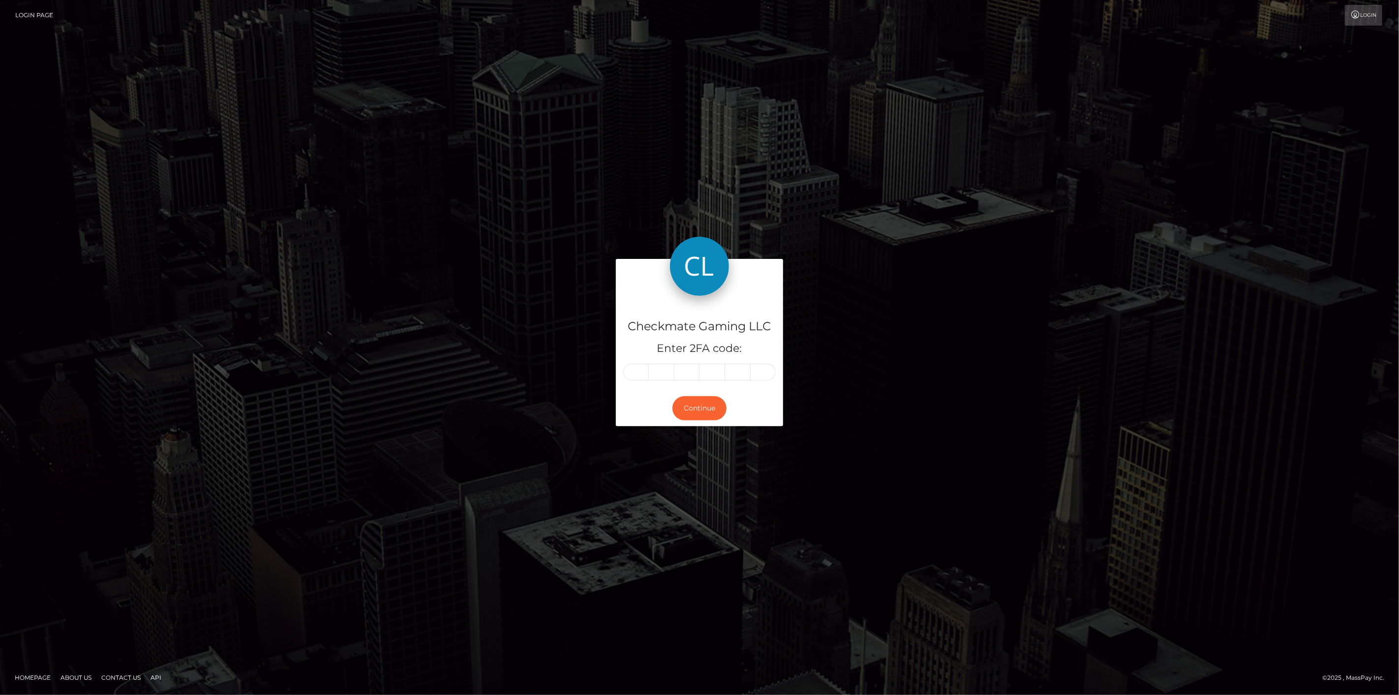
click at [638, 373] on input "text" at bounding box center [636, 372] width 26 height 17
type input "4"
type input "8"
type input "0"
type input "2"
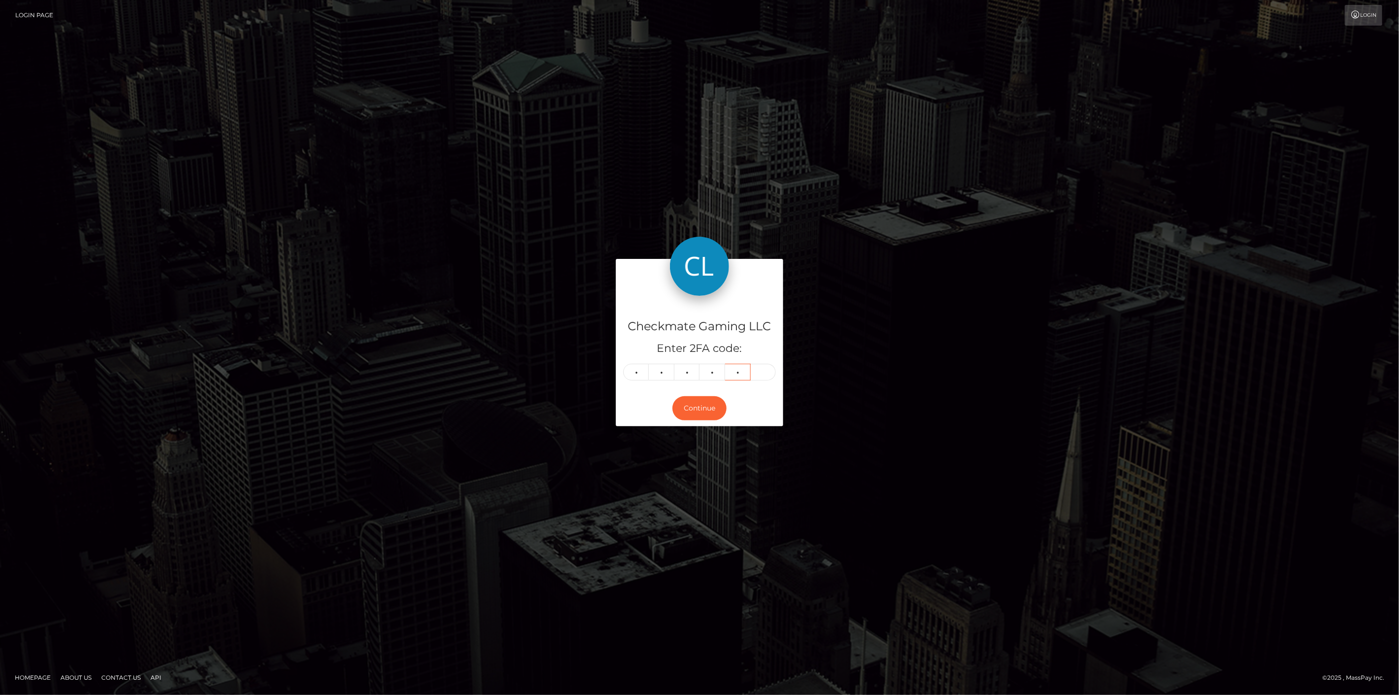
type input "2"
type input "5"
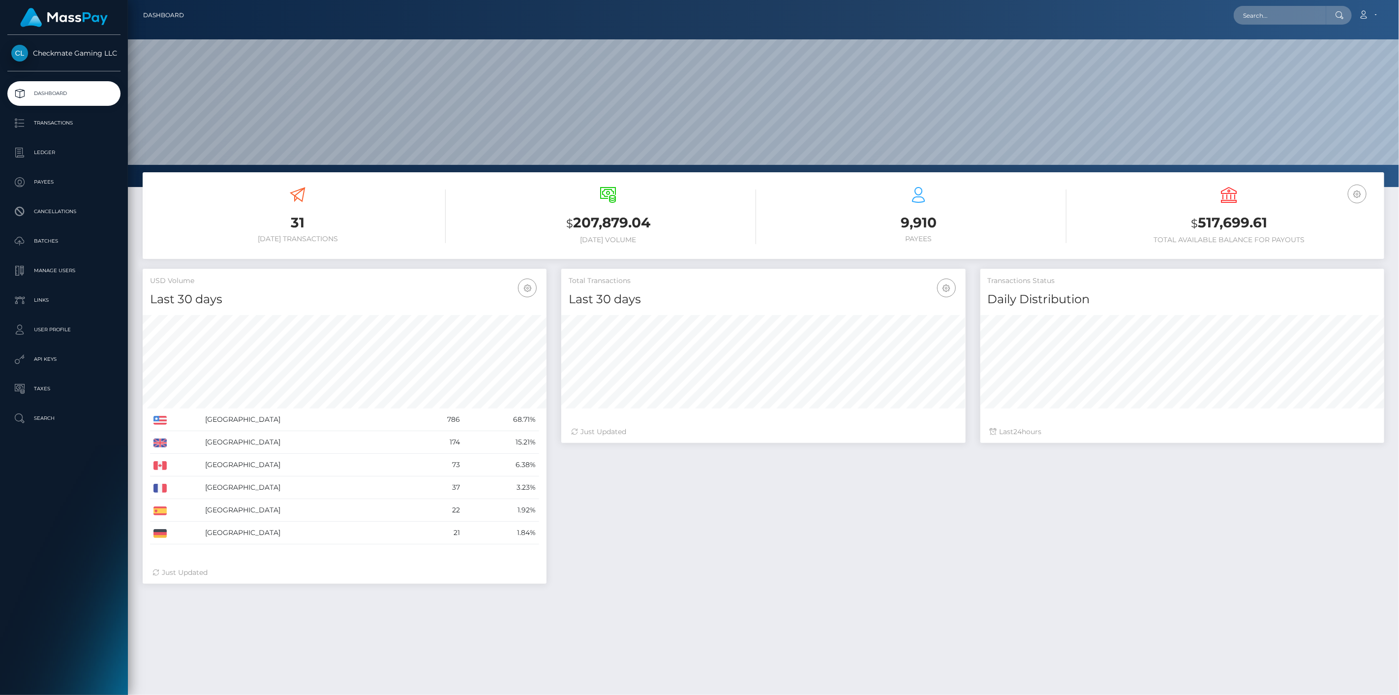
scroll to position [174, 404]
click at [58, 182] on p "Payees" at bounding box center [63, 182] width 105 height 15
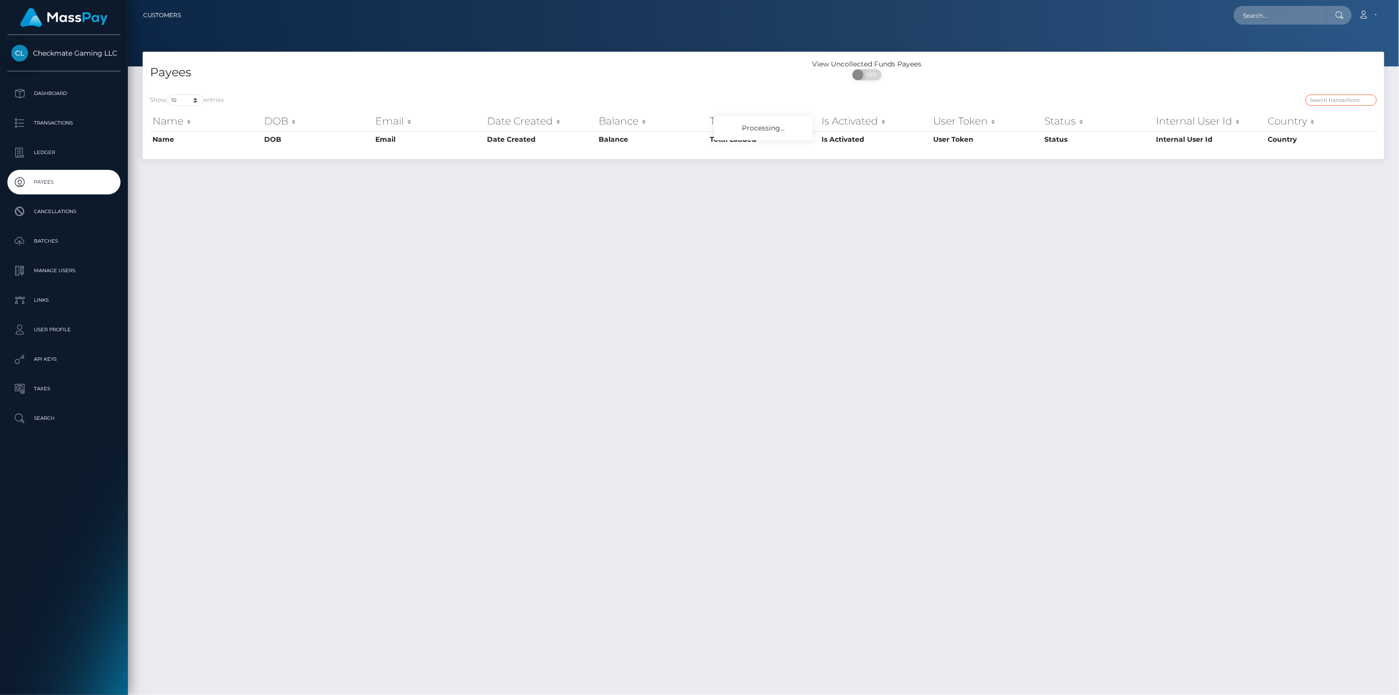
click at [1334, 96] on input "search" at bounding box center [1341, 99] width 71 height 11
paste input "281051"
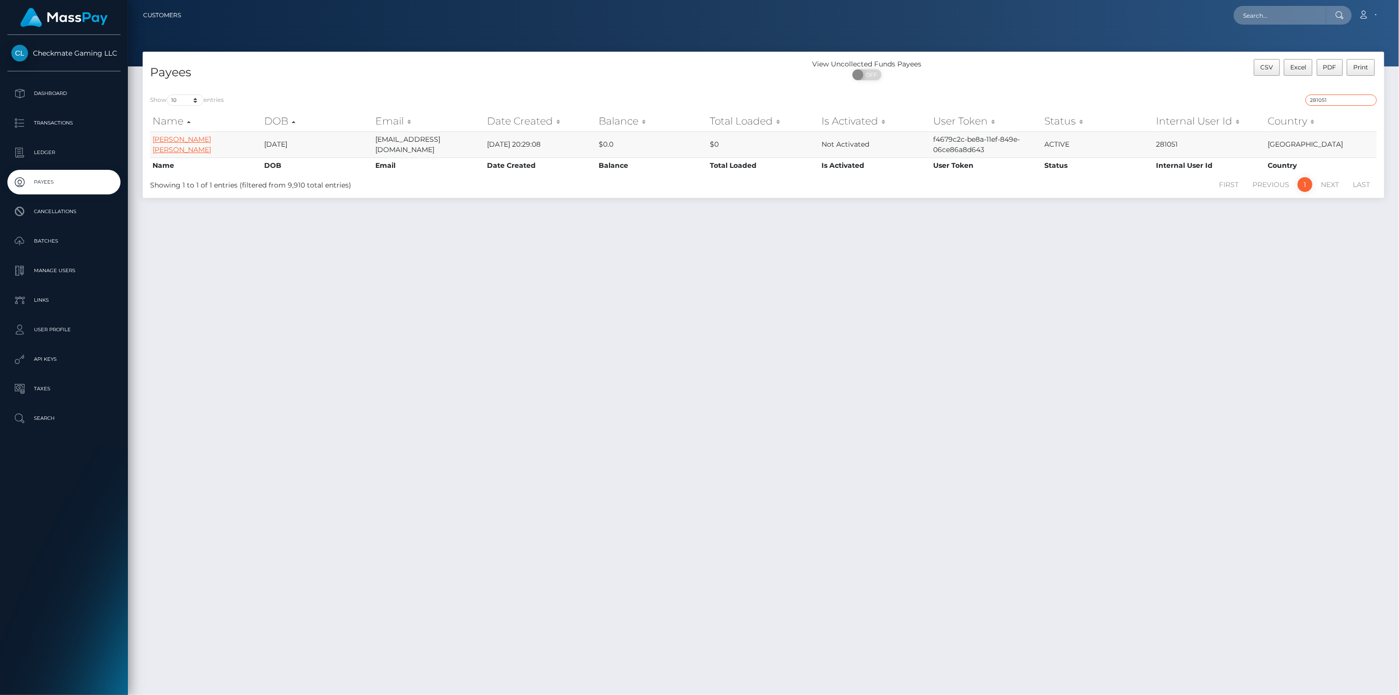
type input "281051"
drag, startPoint x: 202, startPoint y: 135, endPoint x: 349, endPoint y: 106, distance: 150.5
click at [58, 119] on p "Transactions" at bounding box center [63, 123] width 105 height 15
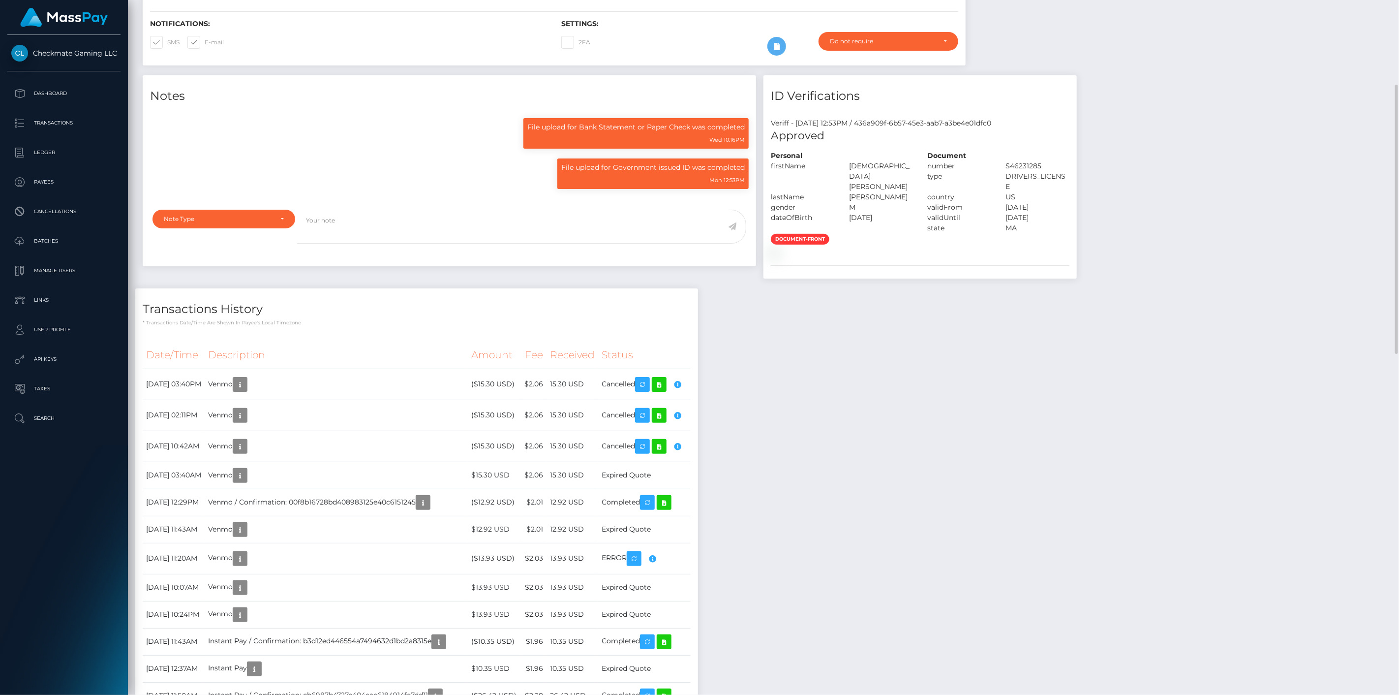
scroll to position [118, 404]
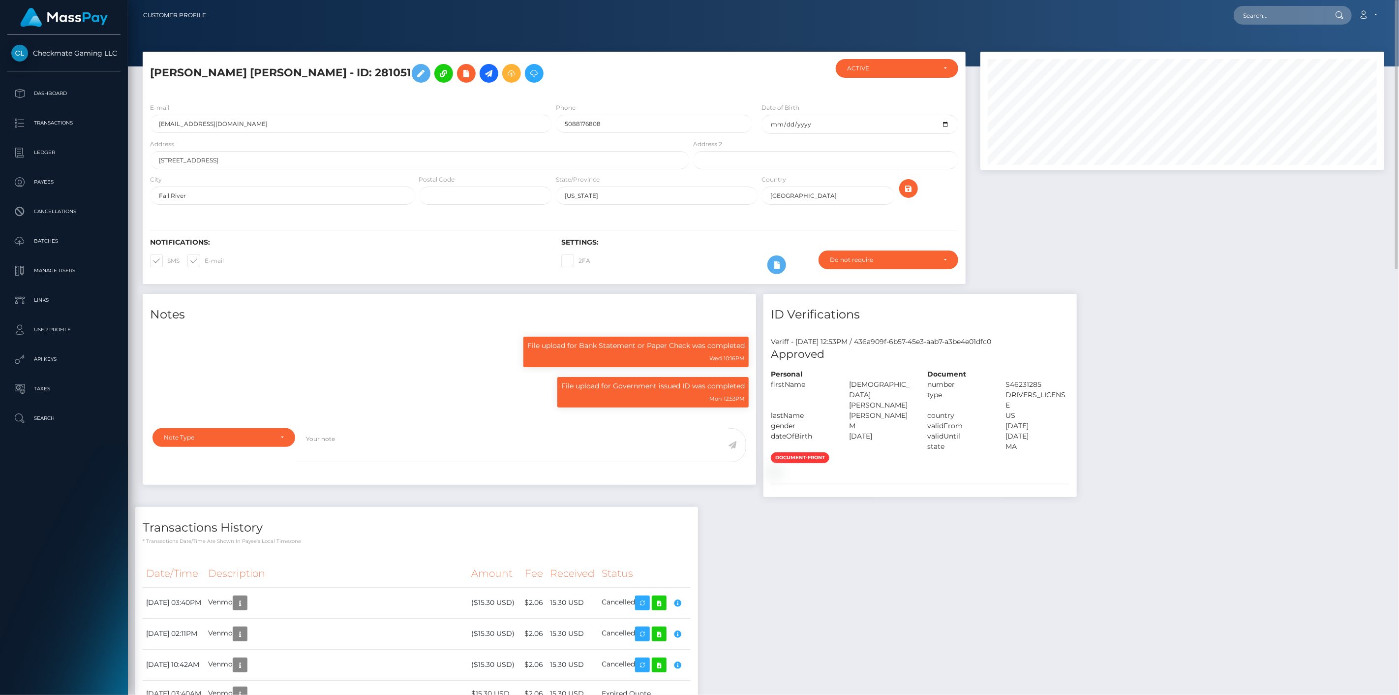
drag, startPoint x: 424, startPoint y: 69, endPoint x: 143, endPoint y: 67, distance: 281.5
click at [143, 67] on div "[PERSON_NAME] [PERSON_NAME] - ID: 281051" at bounding box center [417, 77] width 549 height 36
copy h5 "[PERSON_NAME] [PERSON_NAME] - ID: 281051"
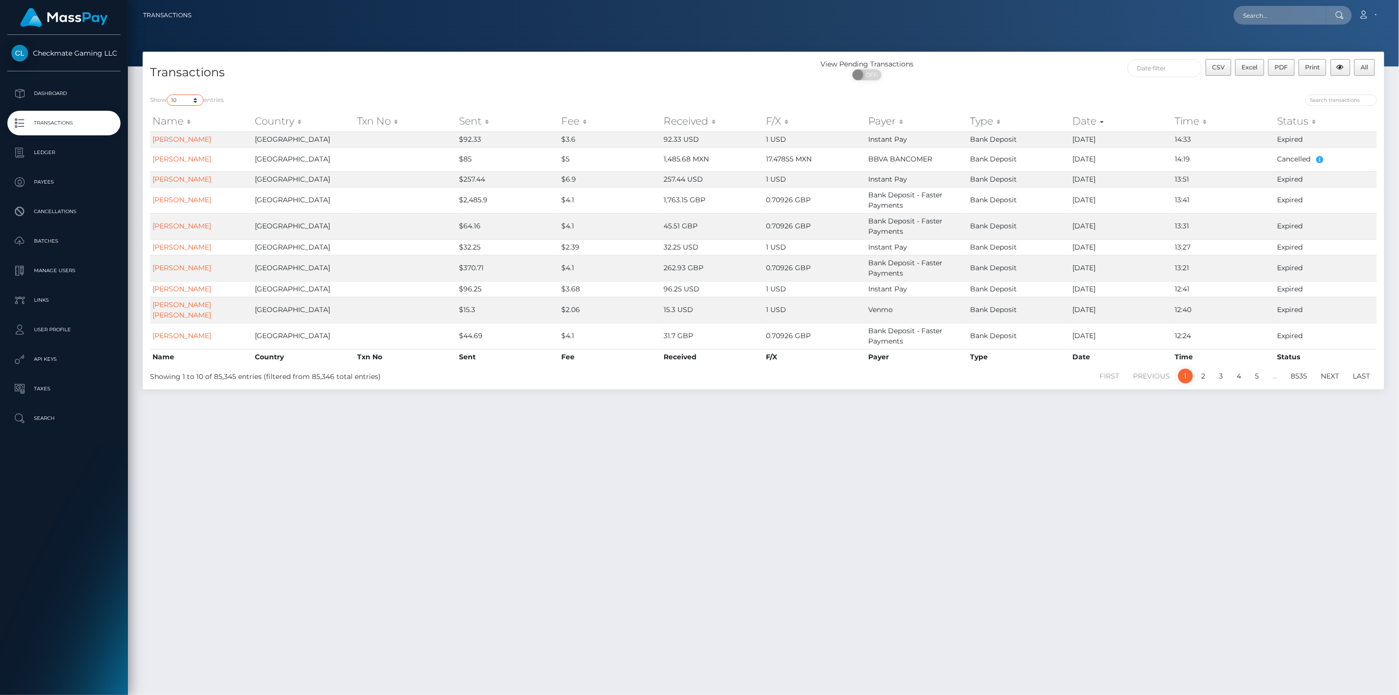
click at [190, 99] on select "10 25 50 100 250 500 1,000 3,500" at bounding box center [185, 99] width 37 height 11
select select "100"
click at [168, 94] on select "10 25 50 100 250 500 1,000 3,500" at bounding box center [185, 99] width 37 height 11
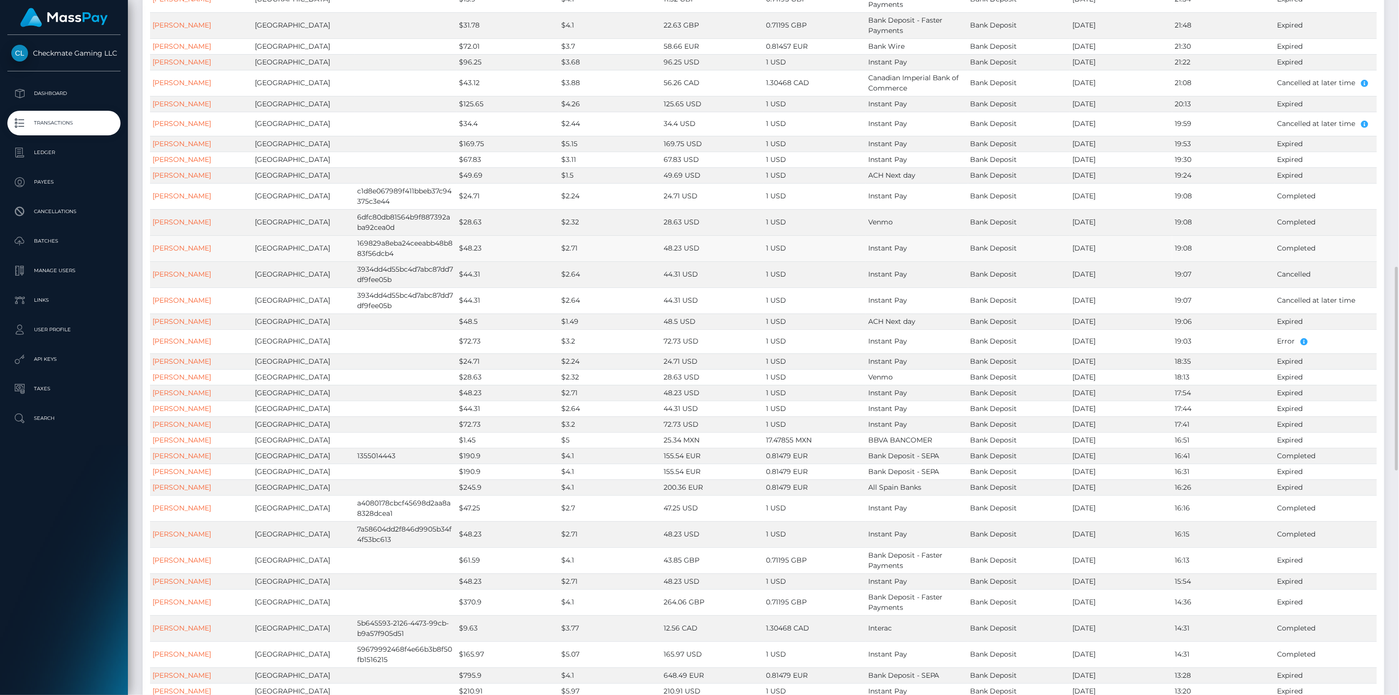
scroll to position [1093, 0]
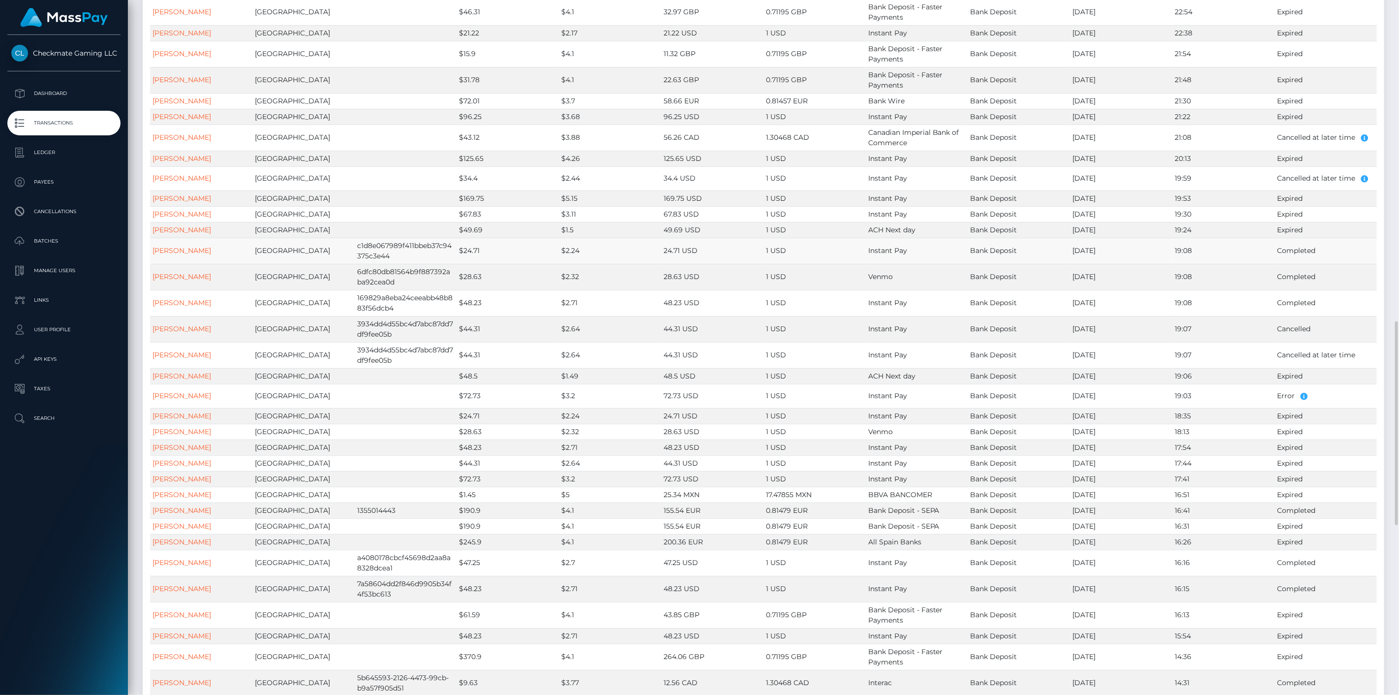
click at [1299, 252] on td "Completed" at bounding box center [1326, 251] width 102 height 26
drag, startPoint x: 1268, startPoint y: 254, endPoint x: 272, endPoint y: 249, distance: 996.0
click at [272, 249] on tr "jaelynn mcclain United States c1d8e067989f411bbeb37c94375c3e44 $24.71 $2.24 24.…" at bounding box center [763, 251] width 1227 height 26
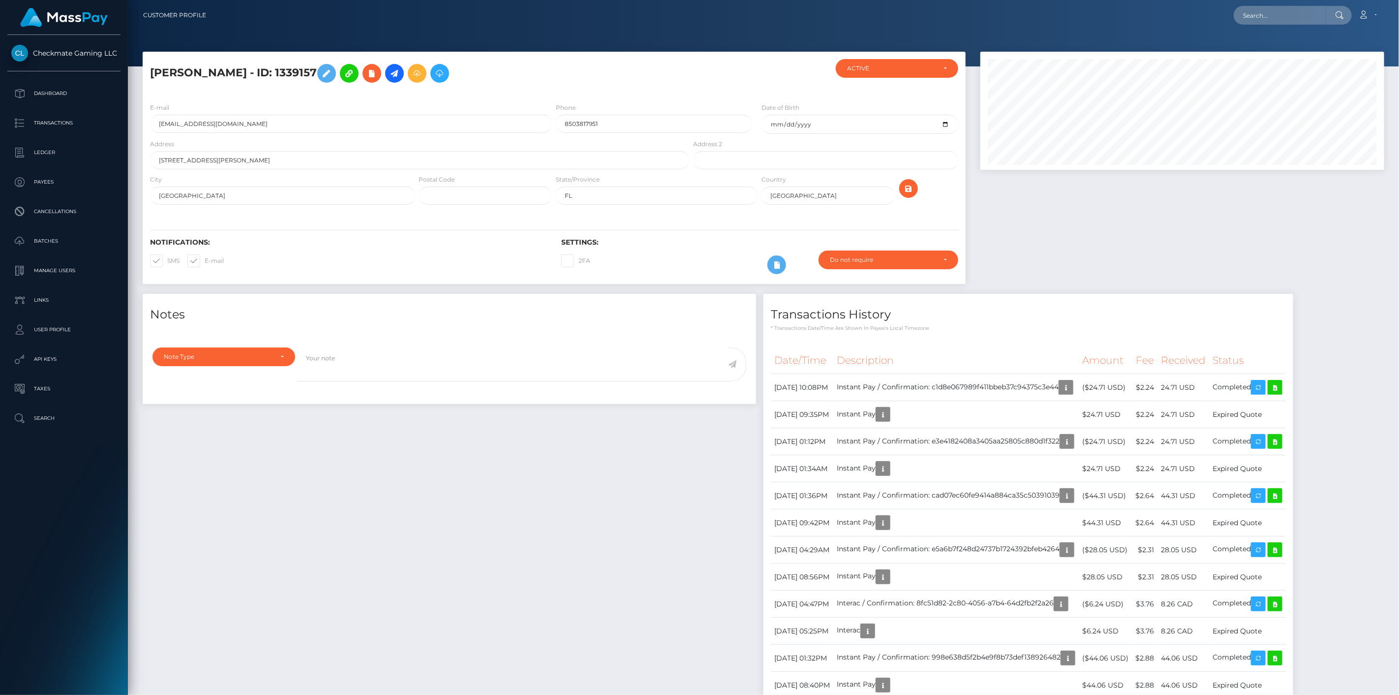
scroll to position [118, 404]
click at [293, 69] on h5 "jaelynn mcclain - ID: 1339157" at bounding box center [417, 73] width 534 height 29
click at [292, 70] on h5 "jaelynn mcclain - ID: 1339157" at bounding box center [417, 73] width 534 height 29
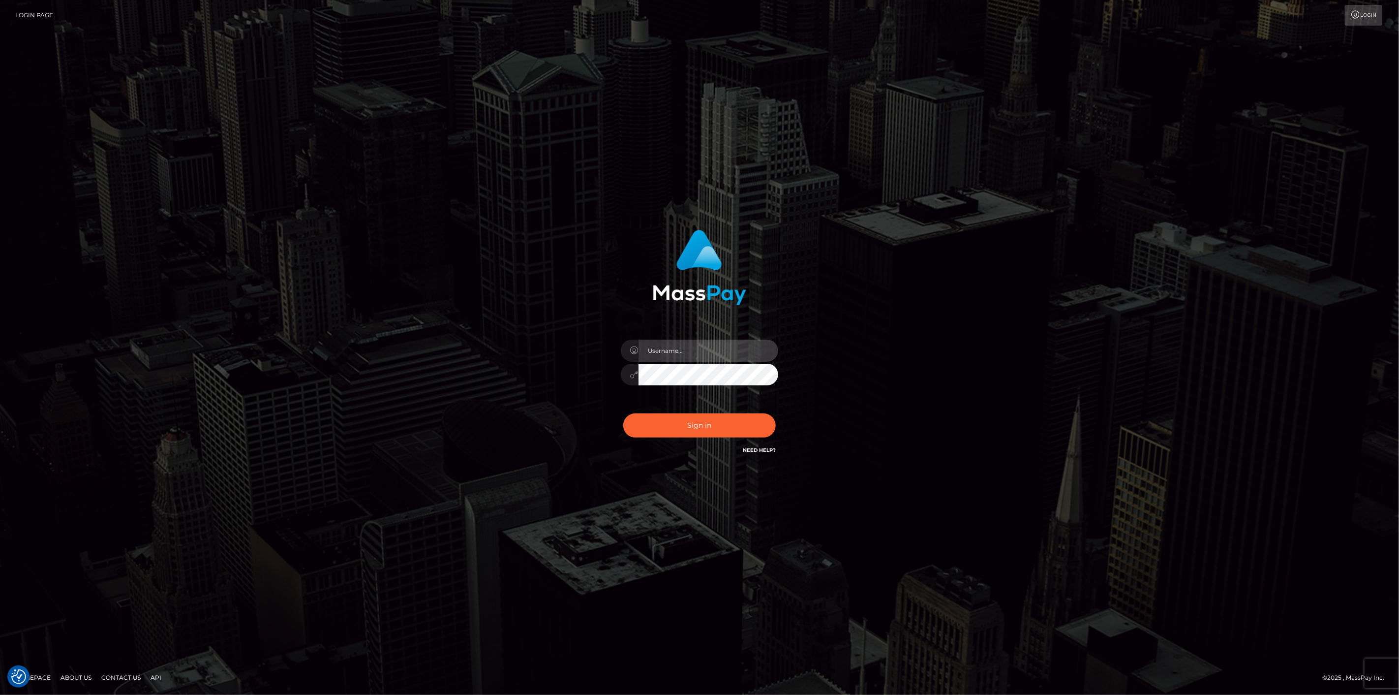
type input "[DOMAIN_NAME]"
click at [654, 429] on button "Sign in" at bounding box center [699, 425] width 153 height 24
type input "scott.cm"
click at [660, 426] on button "Sign in" at bounding box center [699, 425] width 153 height 24
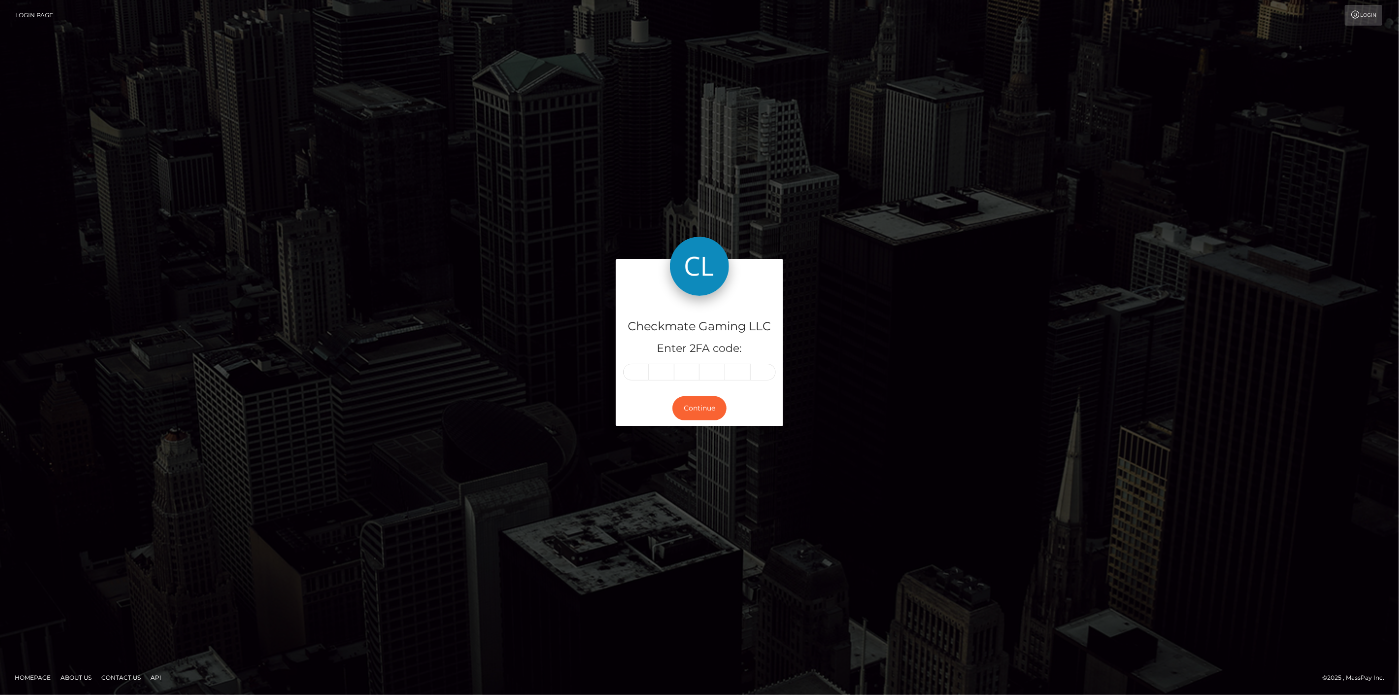
click at [636, 374] on input "text" at bounding box center [636, 372] width 26 height 17
type input "2"
type input "7"
type input "9"
type input "1"
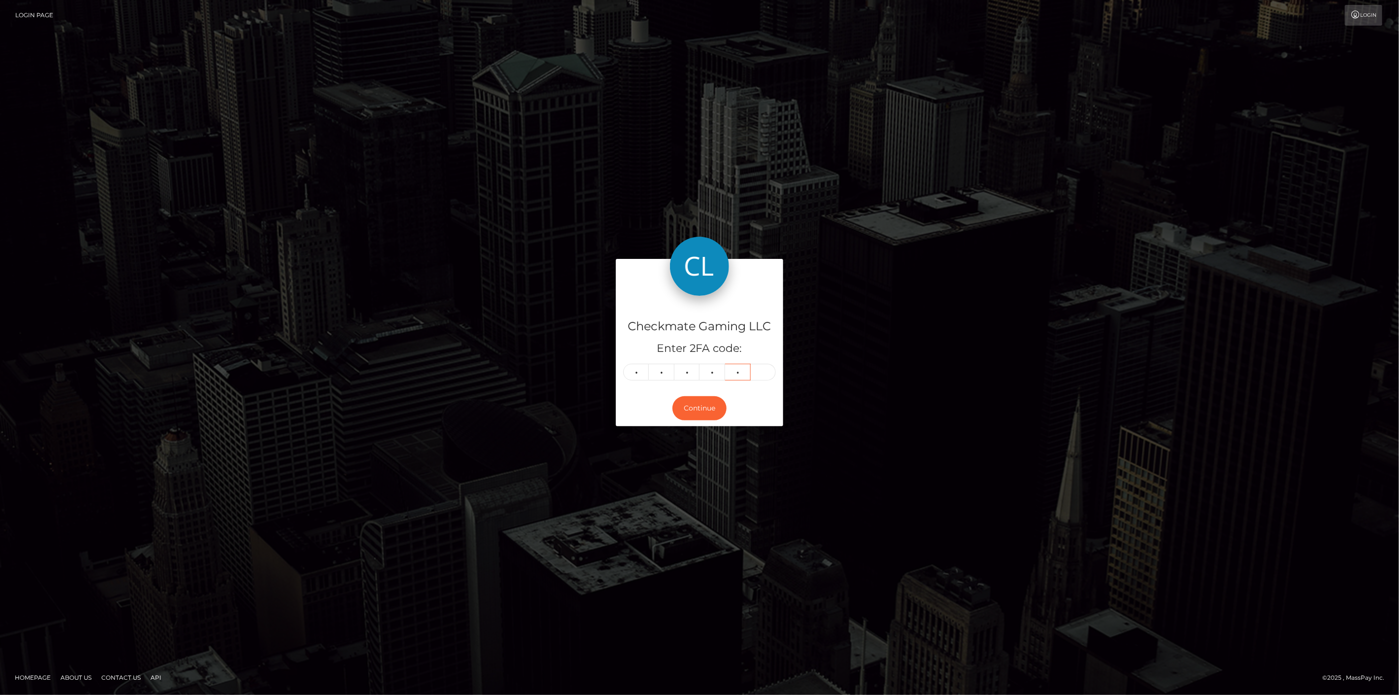
type input "7"
type input "3"
click at [702, 409] on button "Continue" at bounding box center [700, 408] width 54 height 24
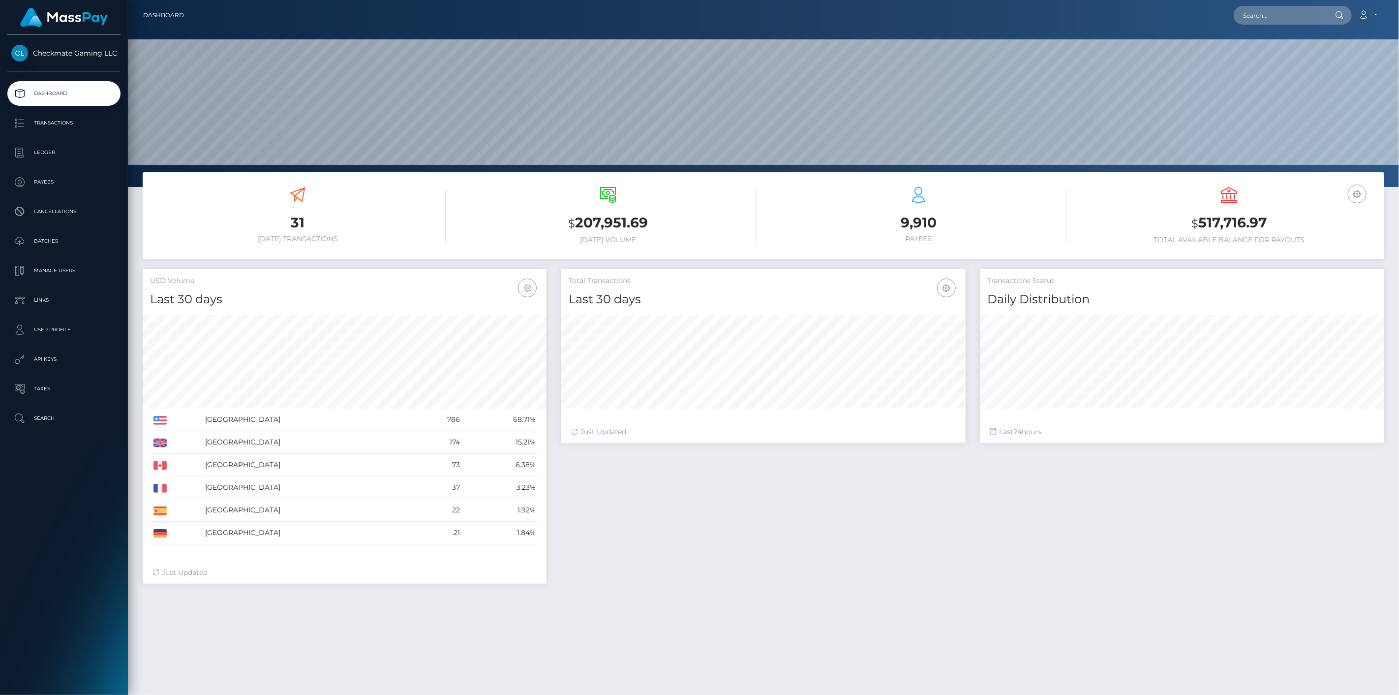
scroll to position [174, 404]
click at [53, 182] on p "Payees" at bounding box center [63, 182] width 105 height 15
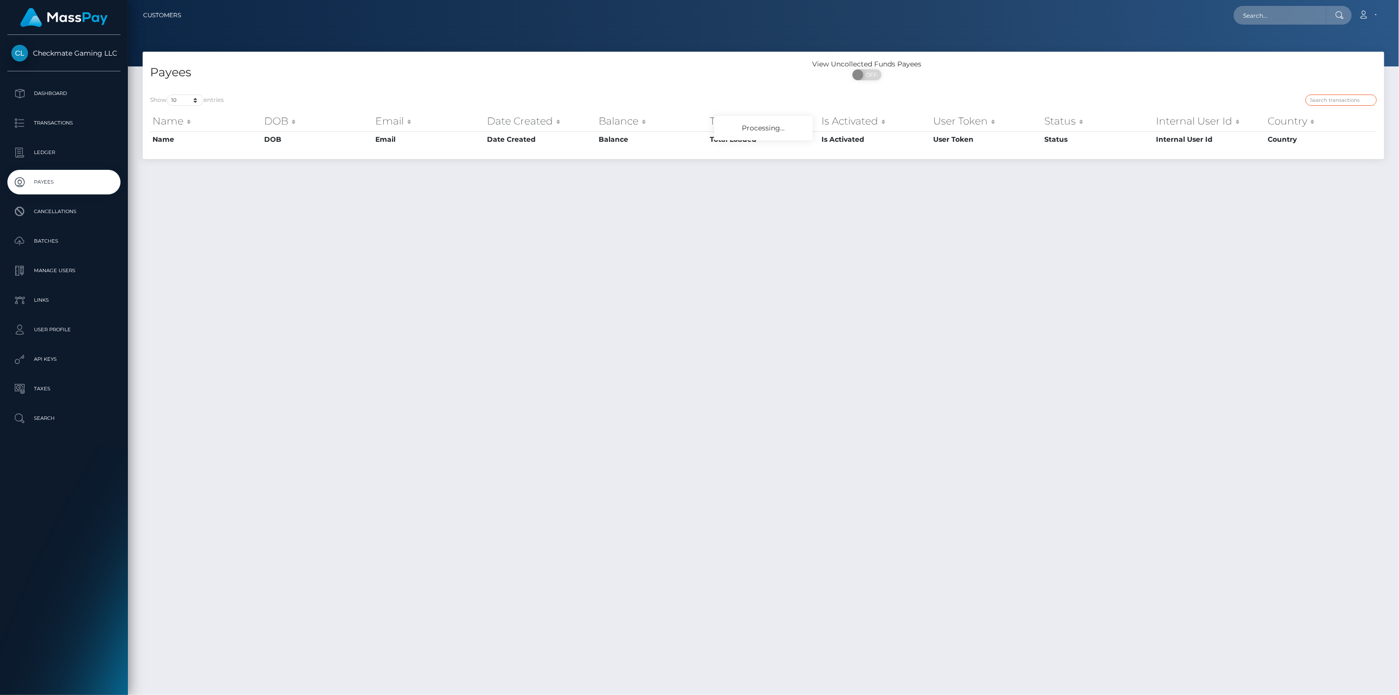
click at [1356, 98] on input "search" at bounding box center [1341, 99] width 71 height 11
paste input "149149"
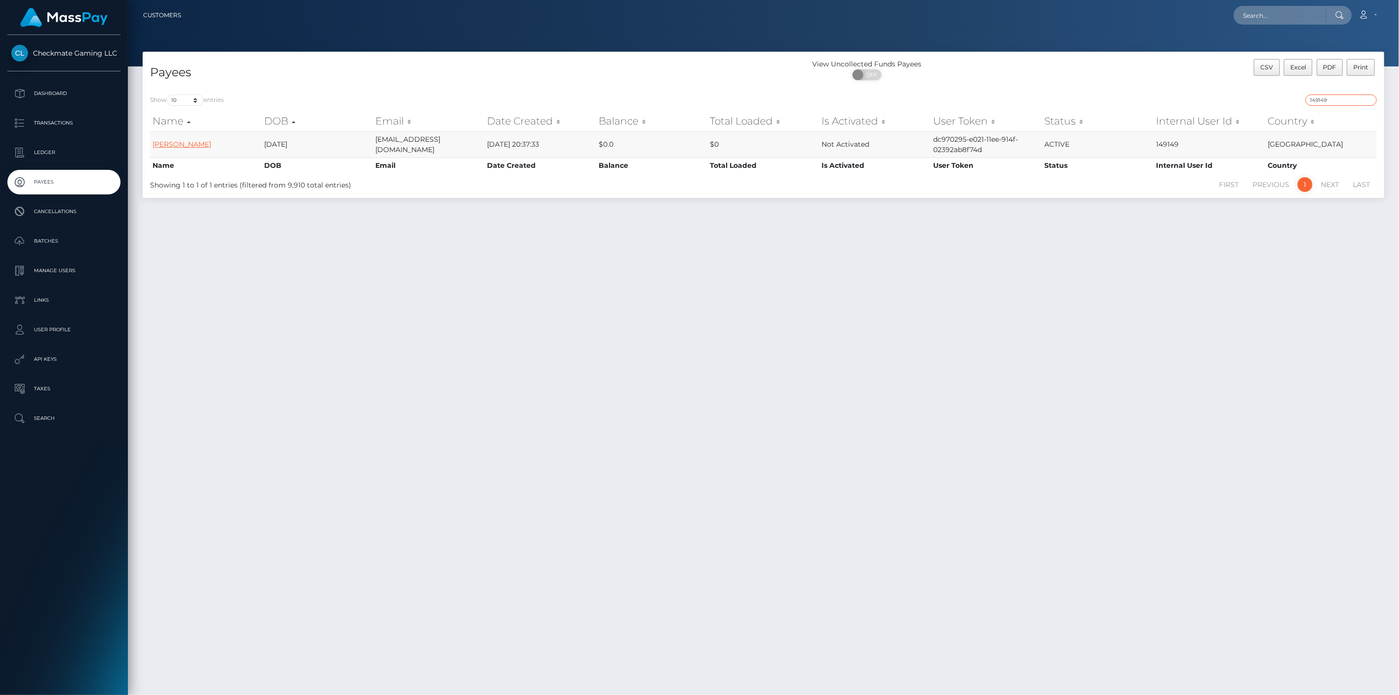
type input "149149"
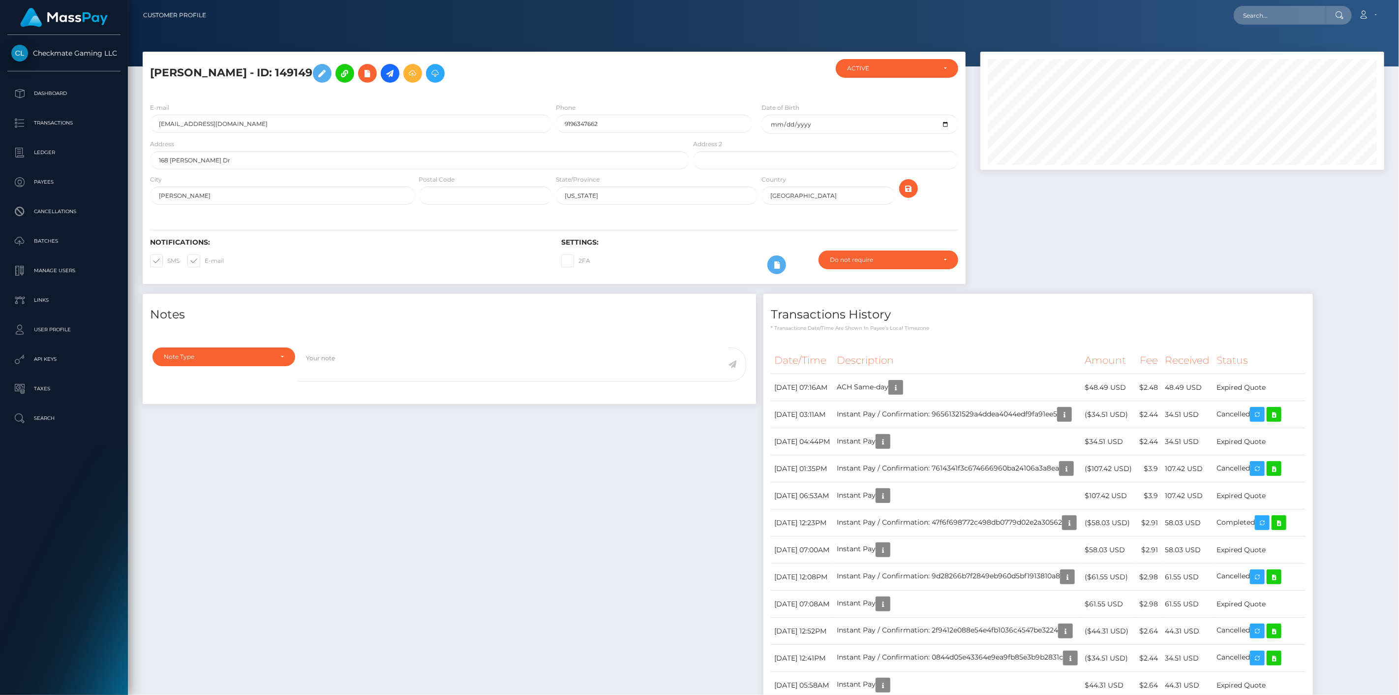
scroll to position [118, 404]
click at [46, 123] on p "Transactions" at bounding box center [63, 123] width 105 height 15
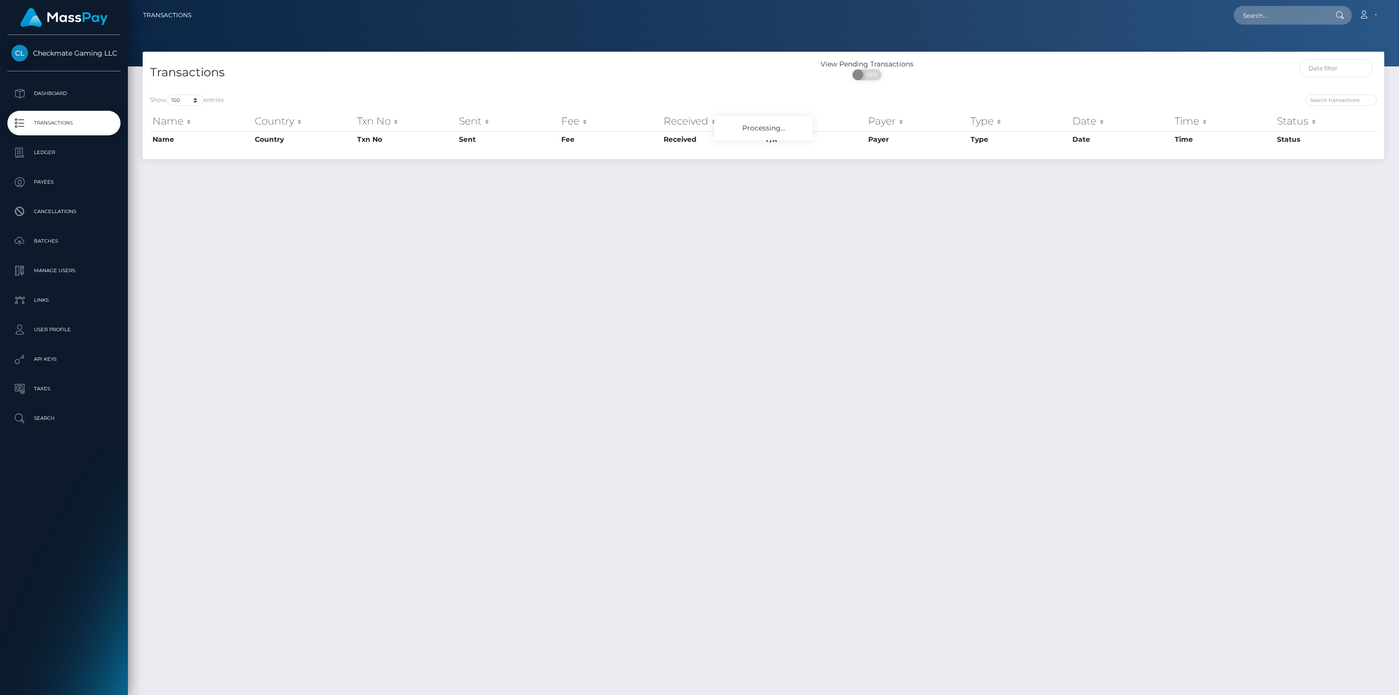
select select "100"
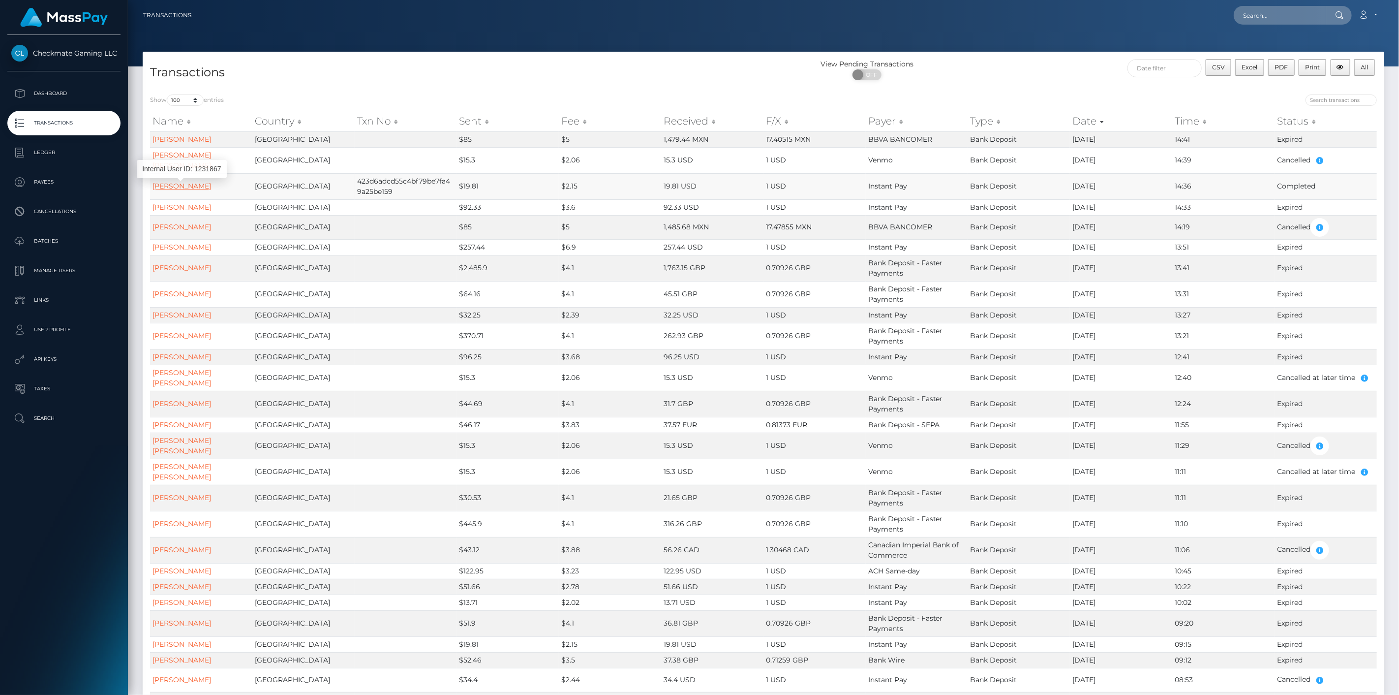
click at [190, 182] on link "[PERSON_NAME]" at bounding box center [182, 186] width 59 height 9
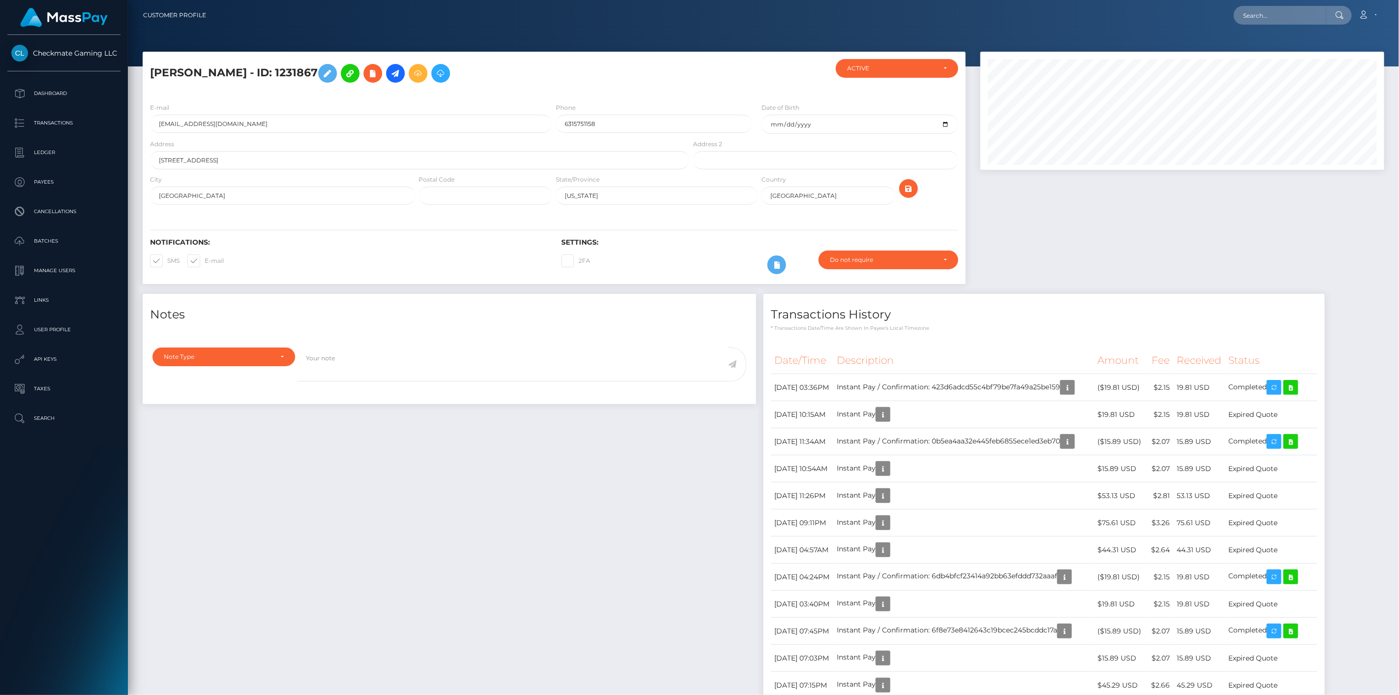
scroll to position [118, 404]
click at [286, 70] on h5 "dequon johnson - ID: 1231867" at bounding box center [417, 73] width 534 height 29
copy h5 "1231867"
